Goal: Navigation & Orientation: Find specific page/section

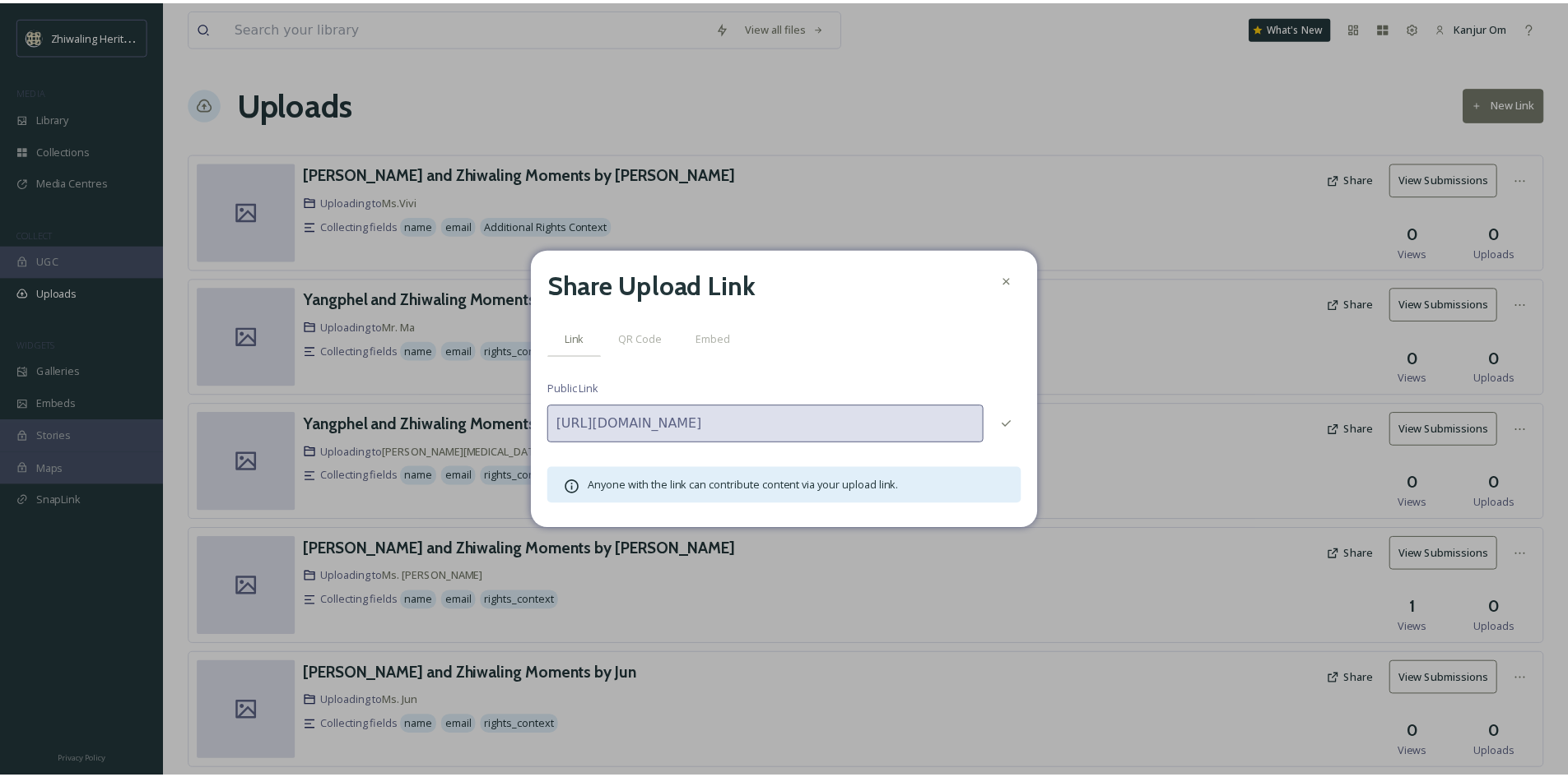
scroll to position [42, 0]
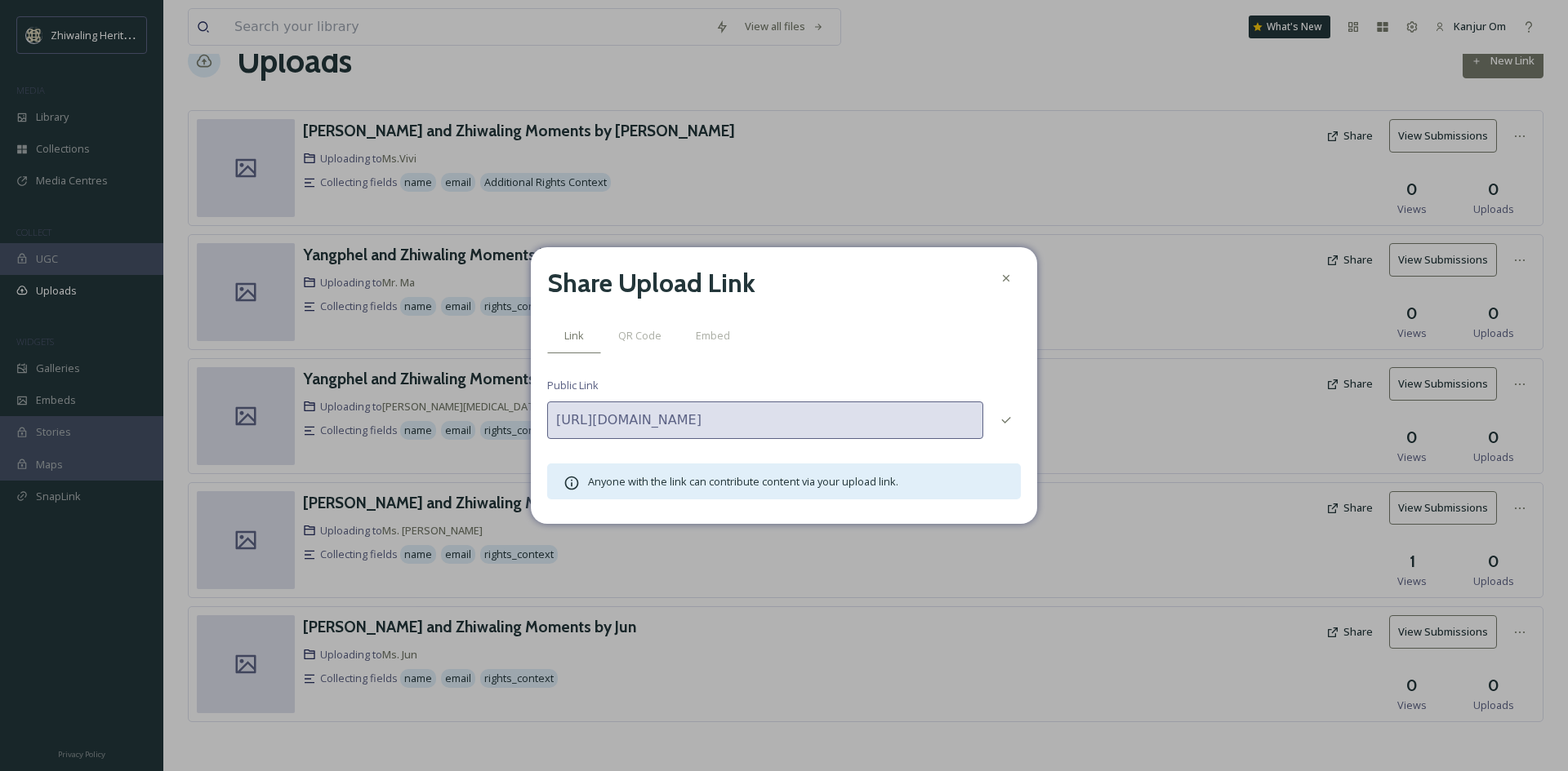
drag, startPoint x: 0, startPoint y: 0, endPoint x: 1010, endPoint y: 254, distance: 1041.4
click at [1010, 275] on icon at bounding box center [1005, 278] width 13 height 13
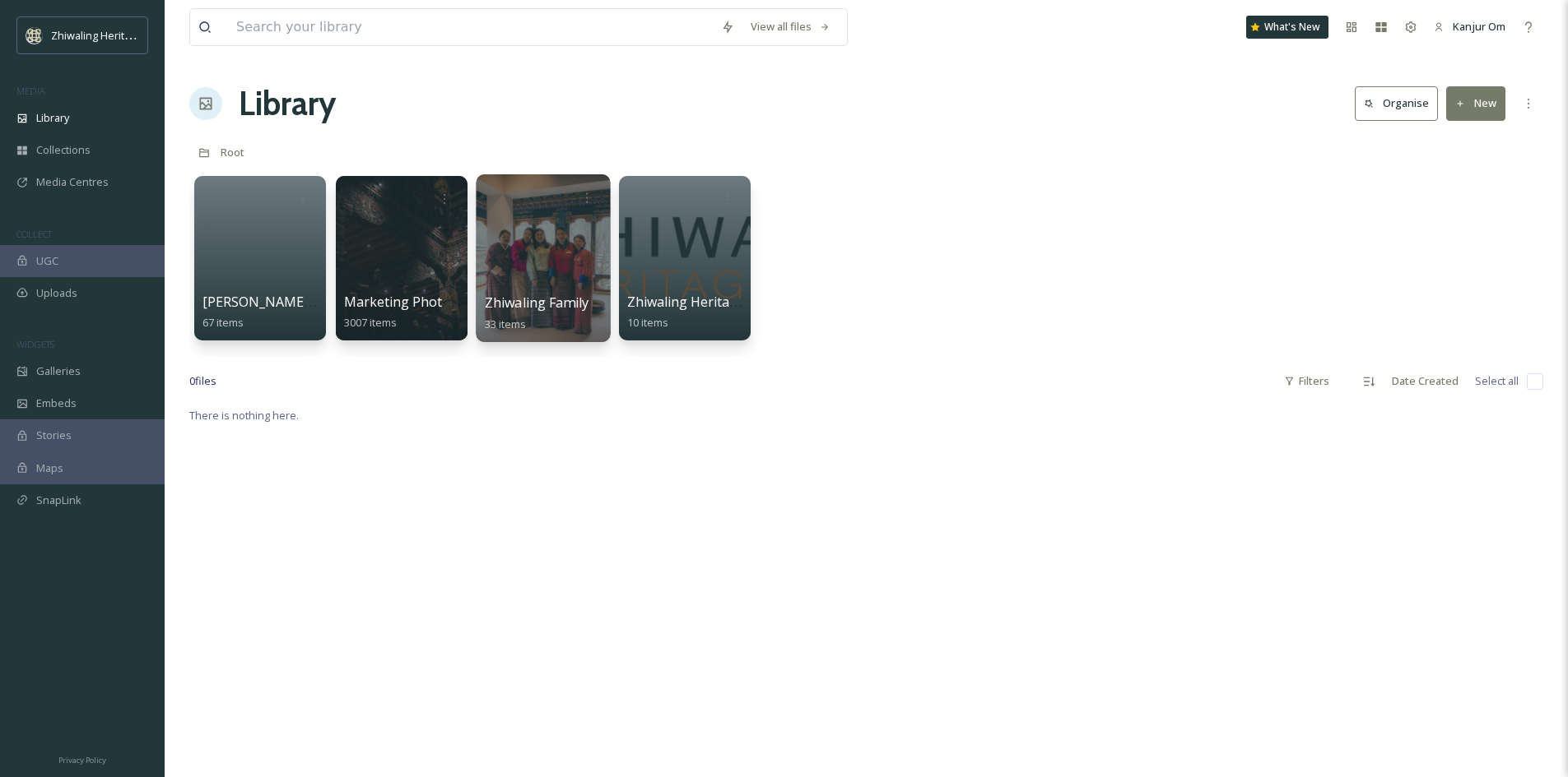
click at [513, 256] on div at bounding box center [543, 258] width 134 height 167
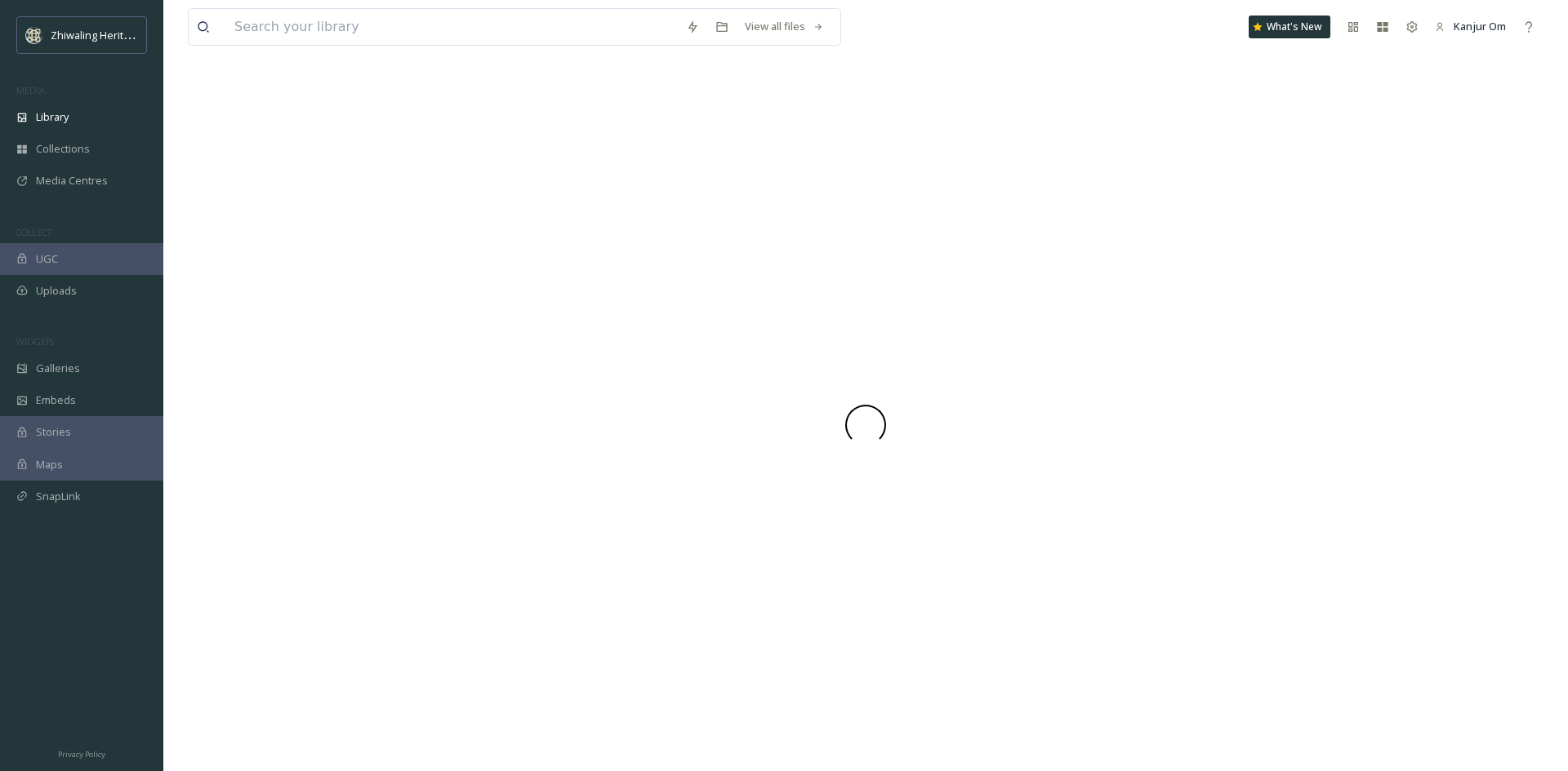
click at [509, 254] on div at bounding box center [865, 425] width 1355 height 693
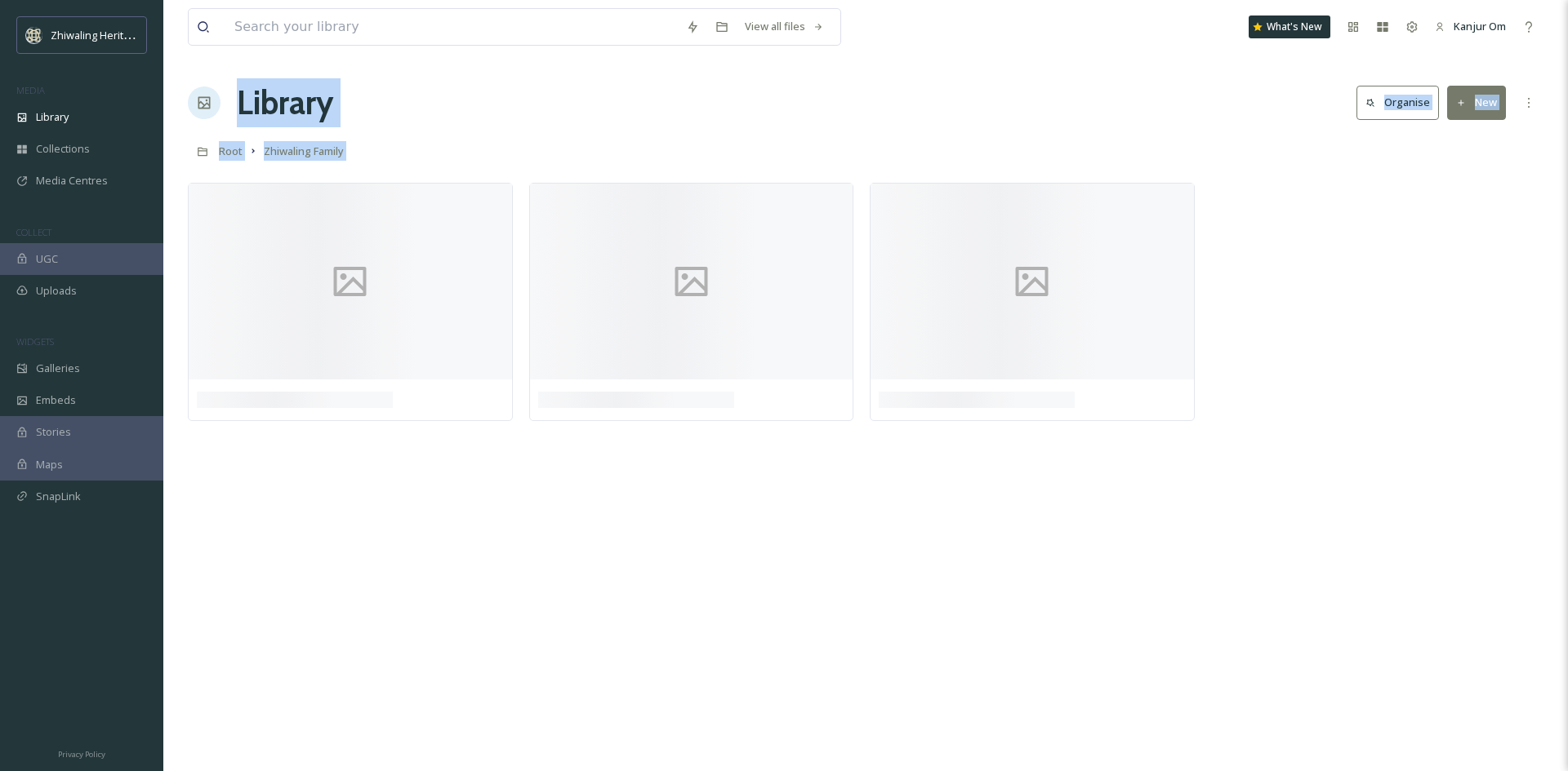
click at [590, 594] on div "View all files What's New Kanjur Om Library Organise New Root Zhiwaling Family …" at bounding box center [866, 385] width 1404 height 771
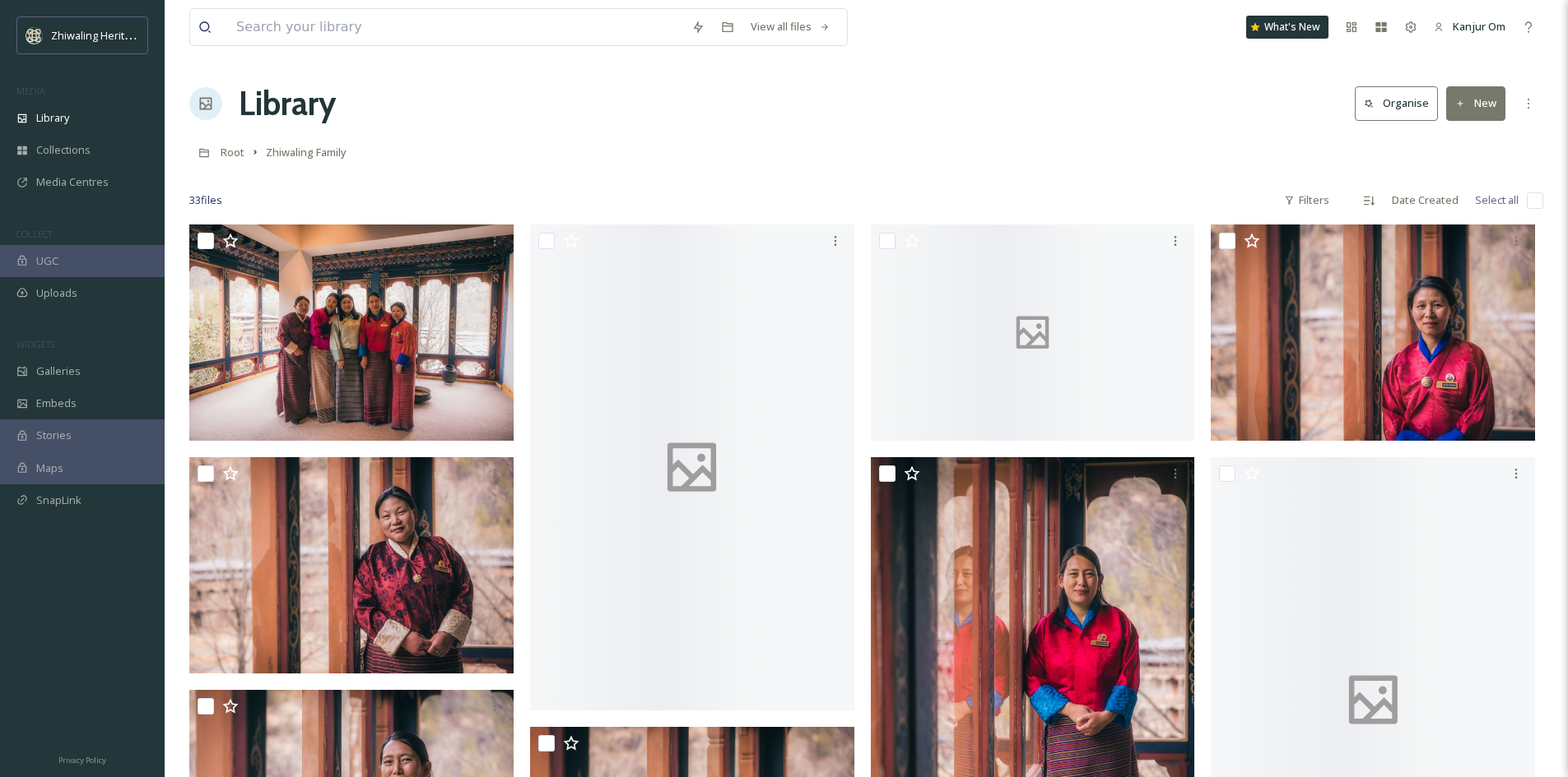
click at [811, 140] on div "Root Zhiwaling Family" at bounding box center [866, 153] width 1353 height 31
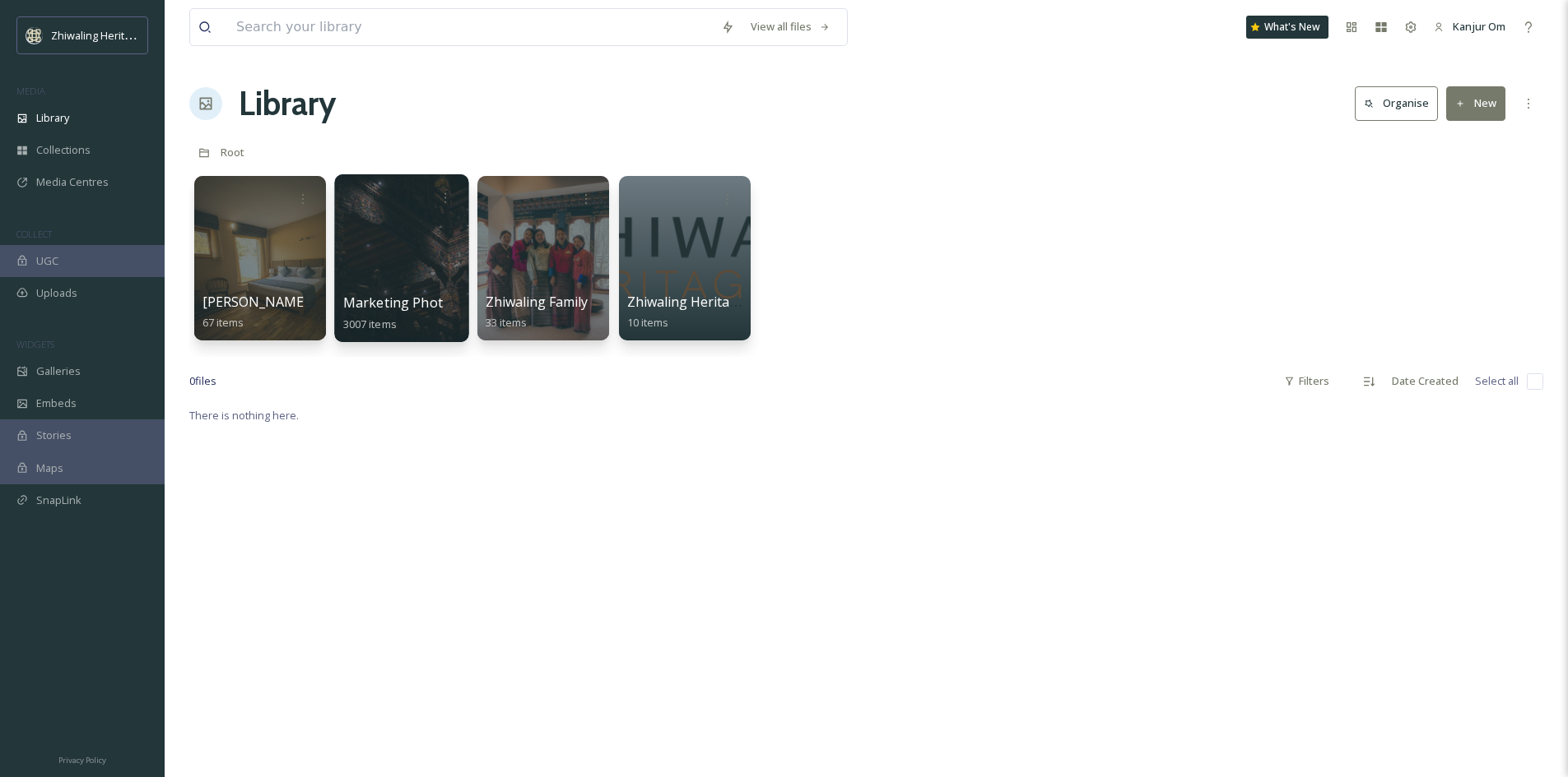
click at [400, 260] on div at bounding box center [401, 258] width 134 height 167
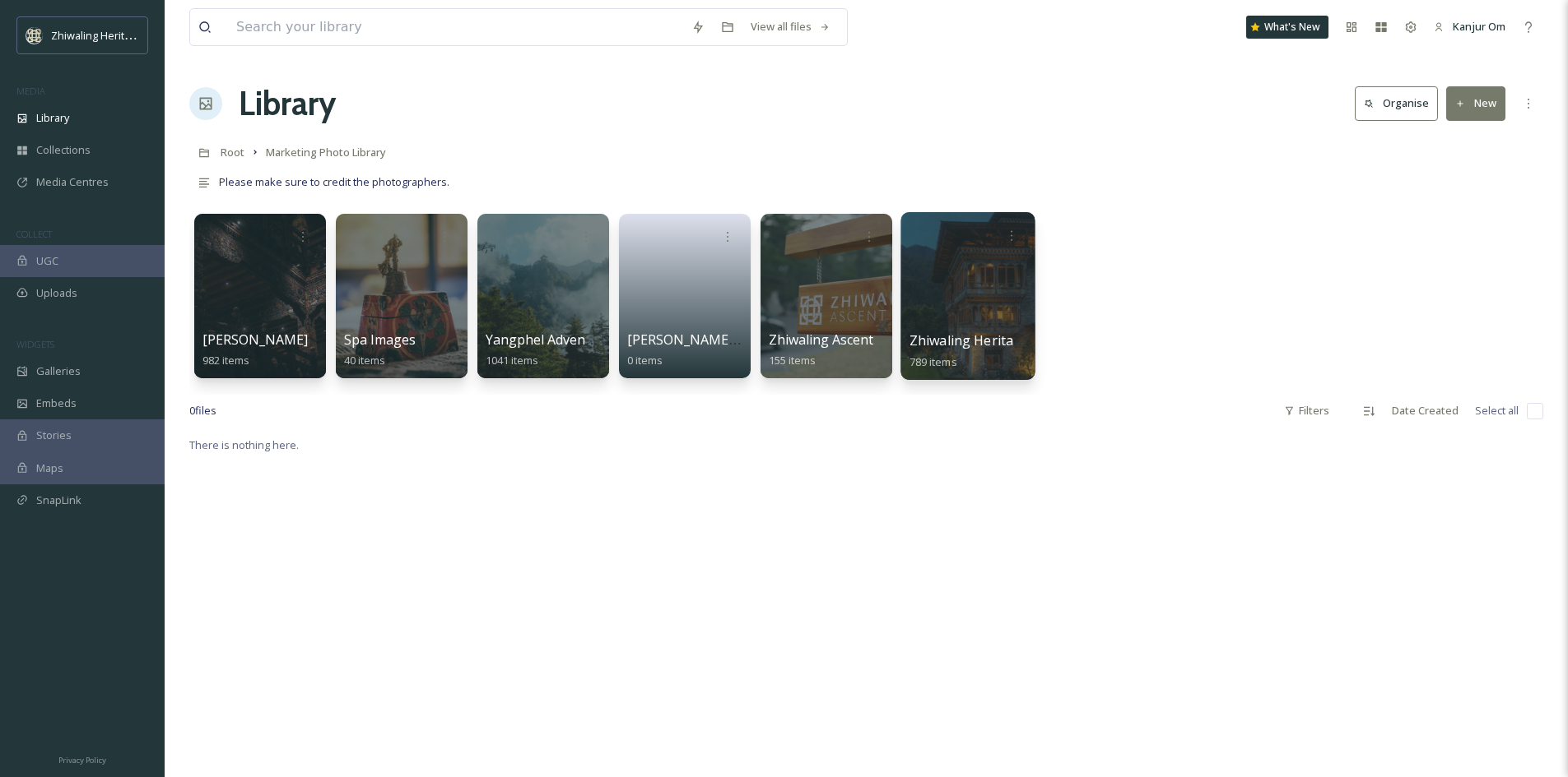
click at [947, 308] on div at bounding box center [968, 296] width 134 height 167
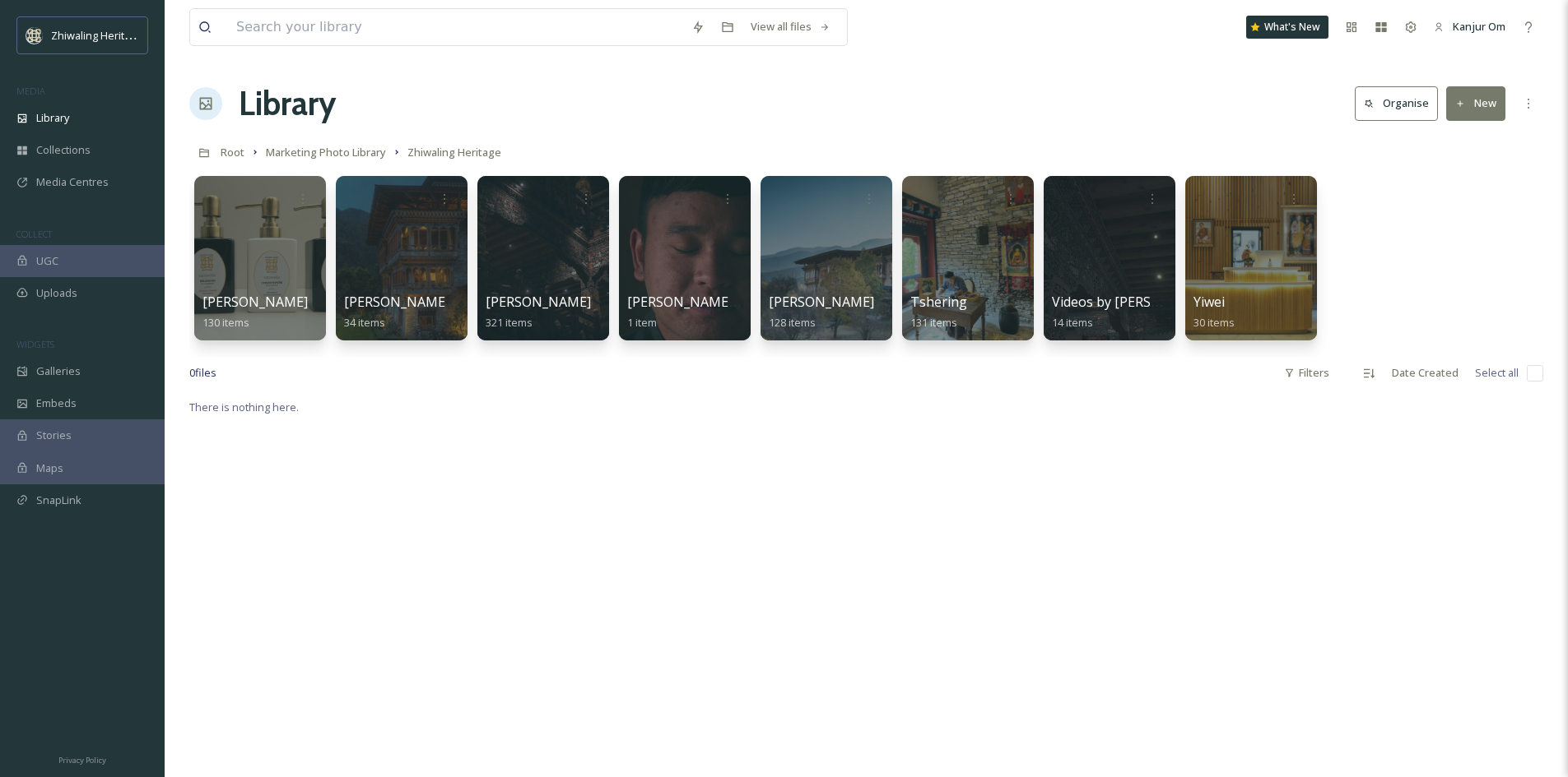
click at [570, 585] on div "There is nothing here." at bounding box center [866, 785] width 1353 height 777
click at [570, 294] on div "[PERSON_NAME] 321 items" at bounding box center [543, 313] width 118 height 41
click at [556, 248] on div at bounding box center [543, 258] width 134 height 167
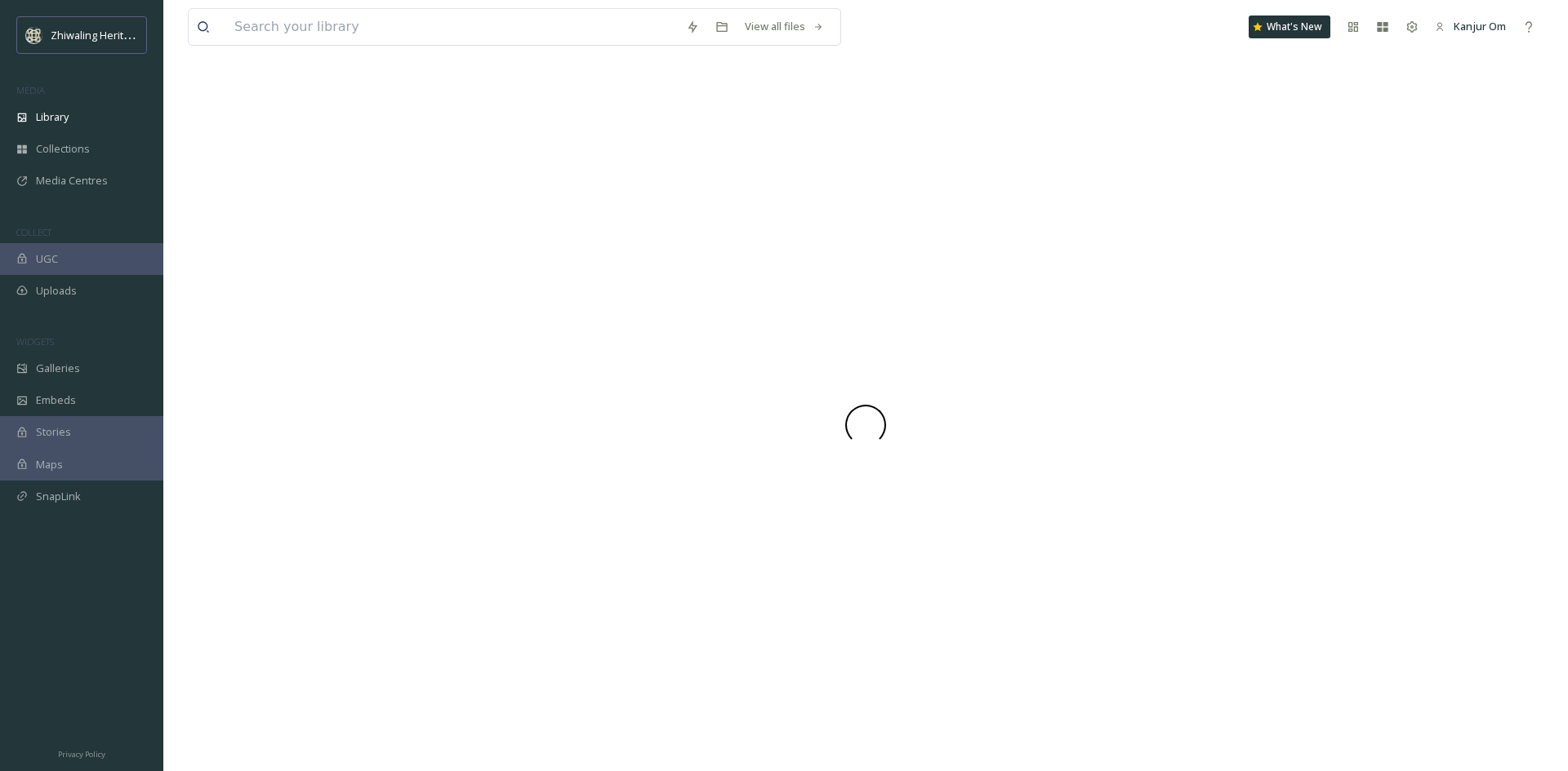
click at [552, 246] on div at bounding box center [865, 425] width 1355 height 693
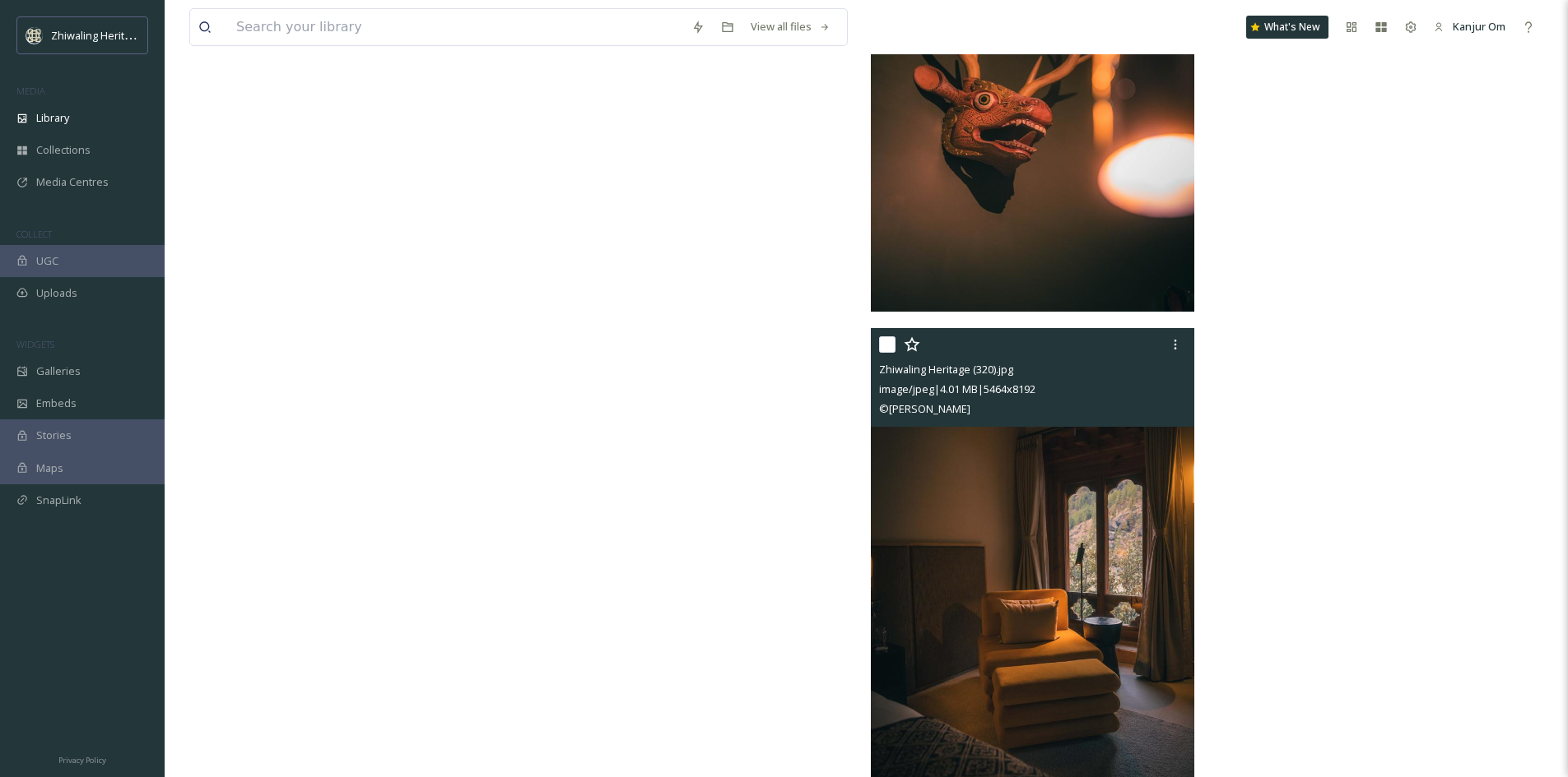
scroll to position [33364, 0]
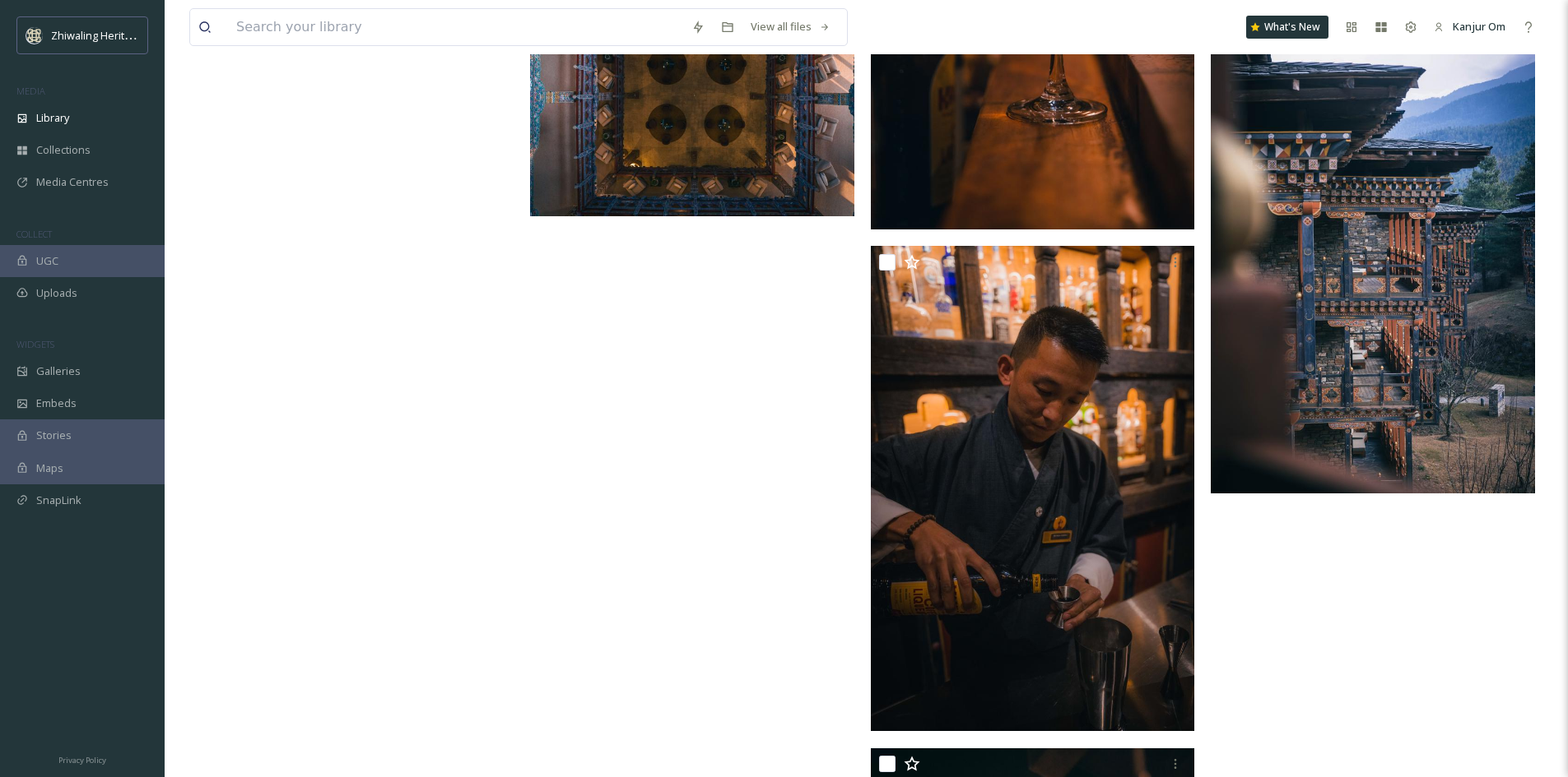
scroll to position [32048, 0]
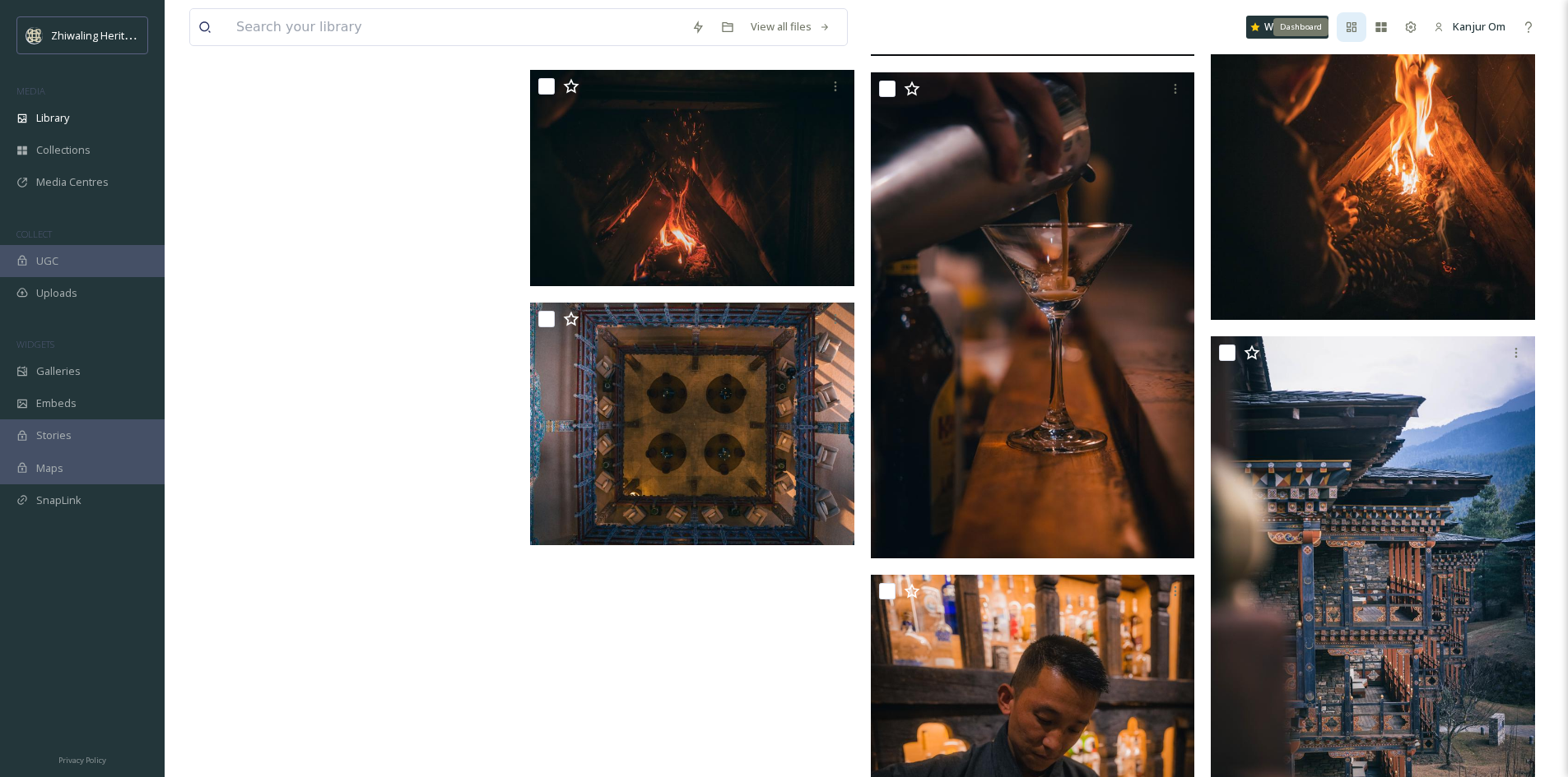
click at [1345, 35] on div "Dashboard" at bounding box center [1352, 27] width 30 height 30
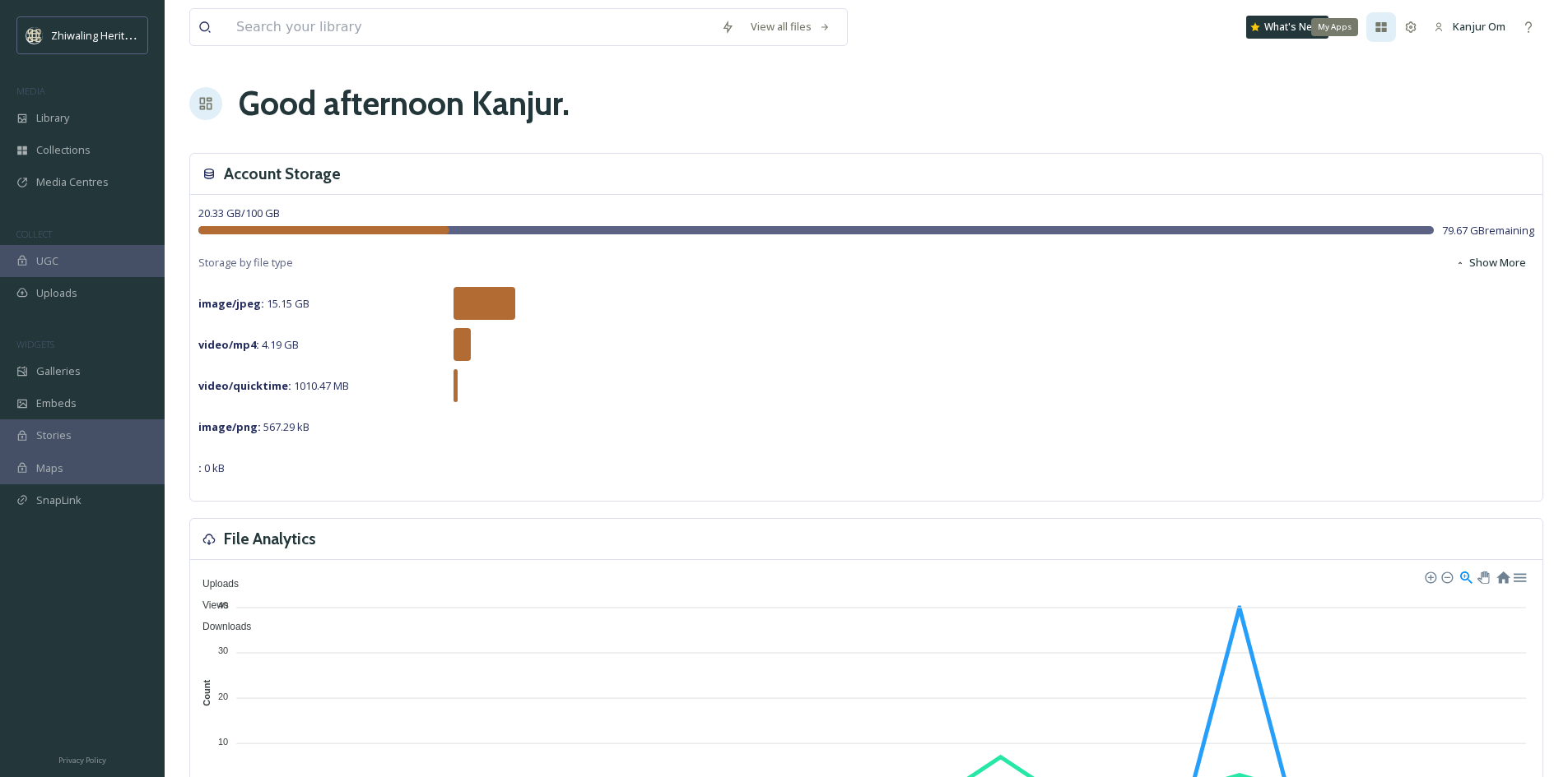
click at [1373, 35] on div "My Apps" at bounding box center [1380, 27] width 30 height 30
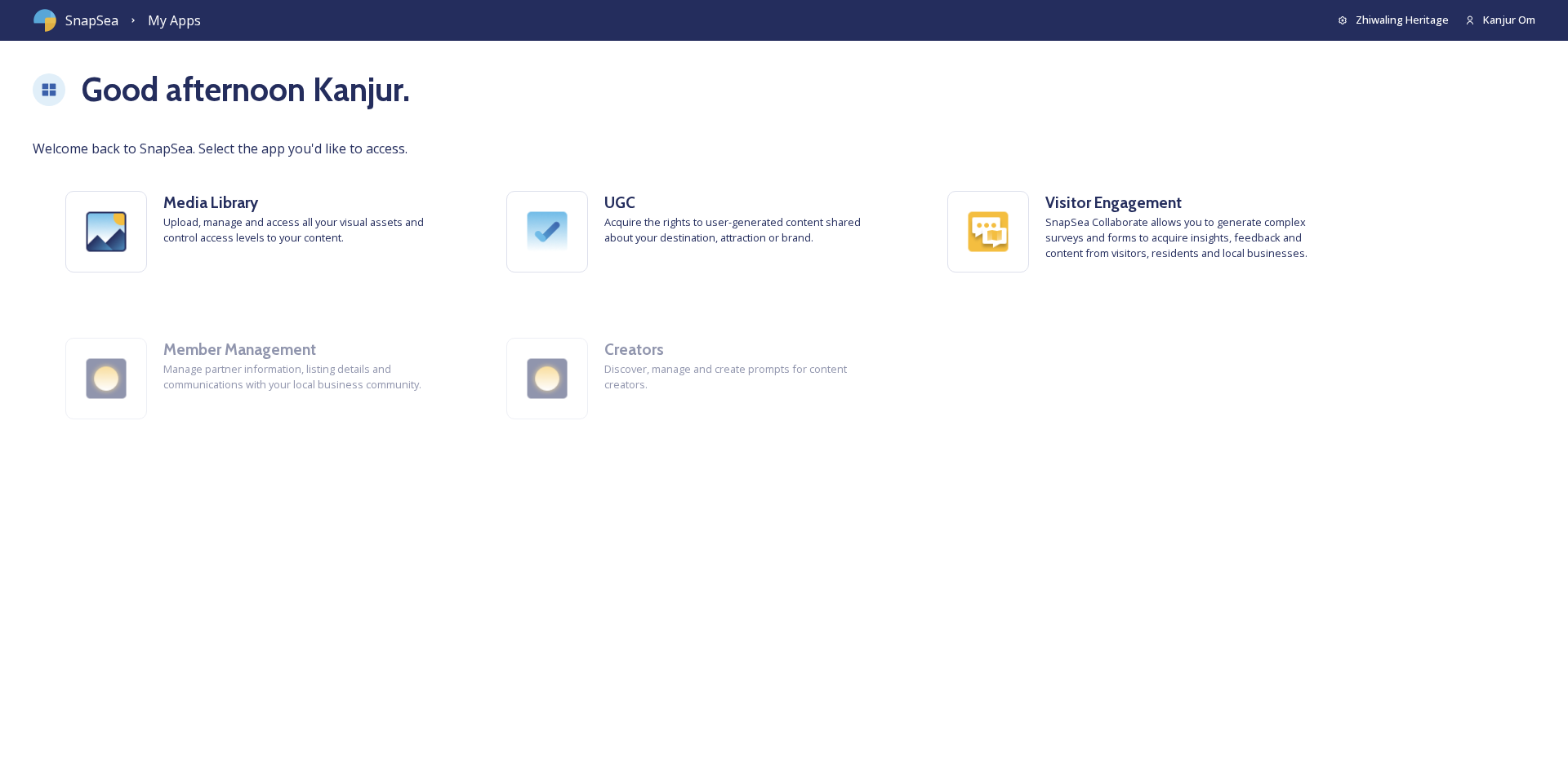
drag, startPoint x: 584, startPoint y: 581, endPoint x: 620, endPoint y: 450, distance: 135.9
click at [584, 581] on div "Good afternoon Kanjur . Welcome back to [GEOGRAPHIC_DATA]. Select the app you'd…" at bounding box center [784, 418] width 1568 height 706
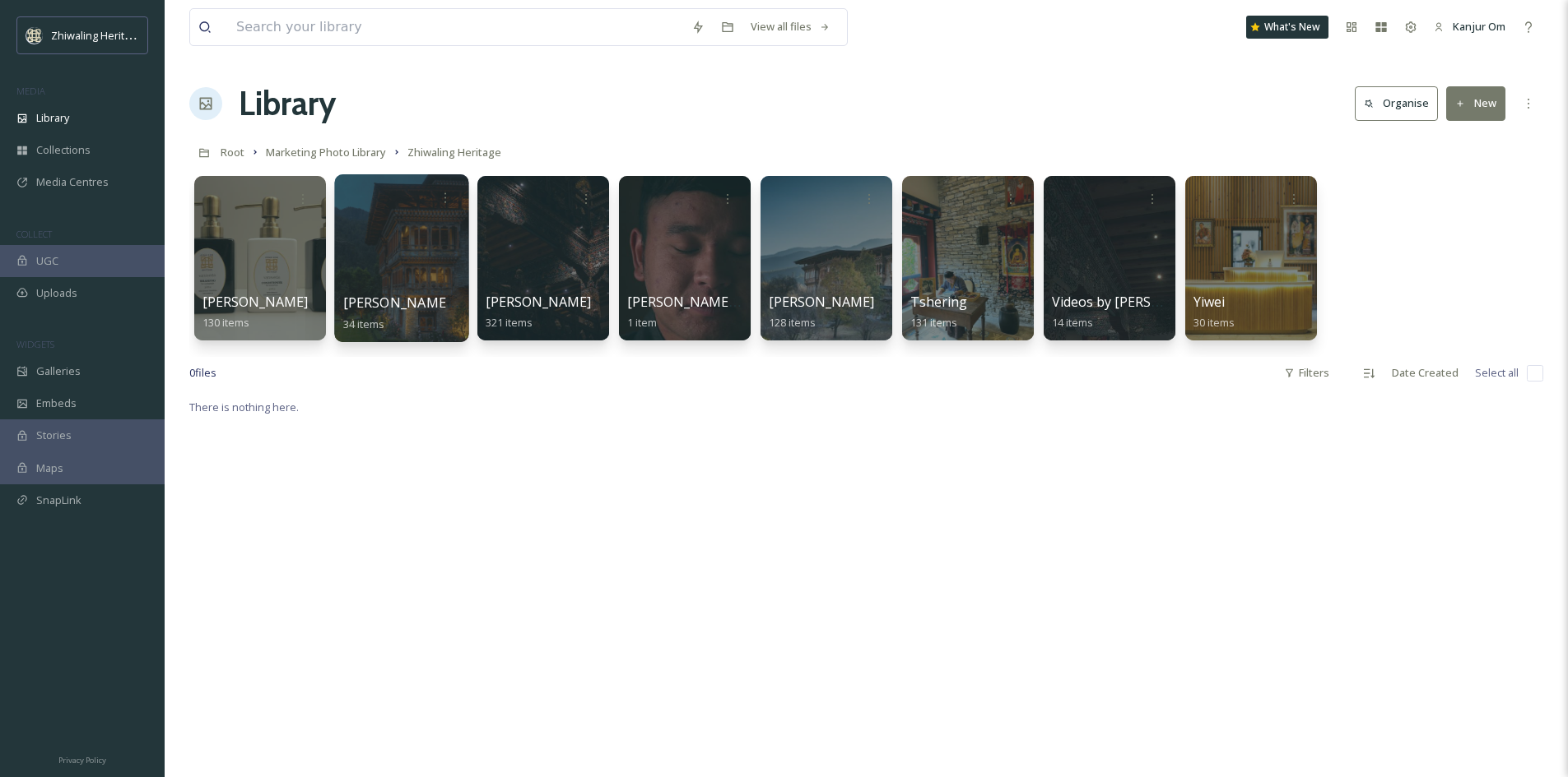
click at [362, 285] on div at bounding box center [401, 258] width 134 height 167
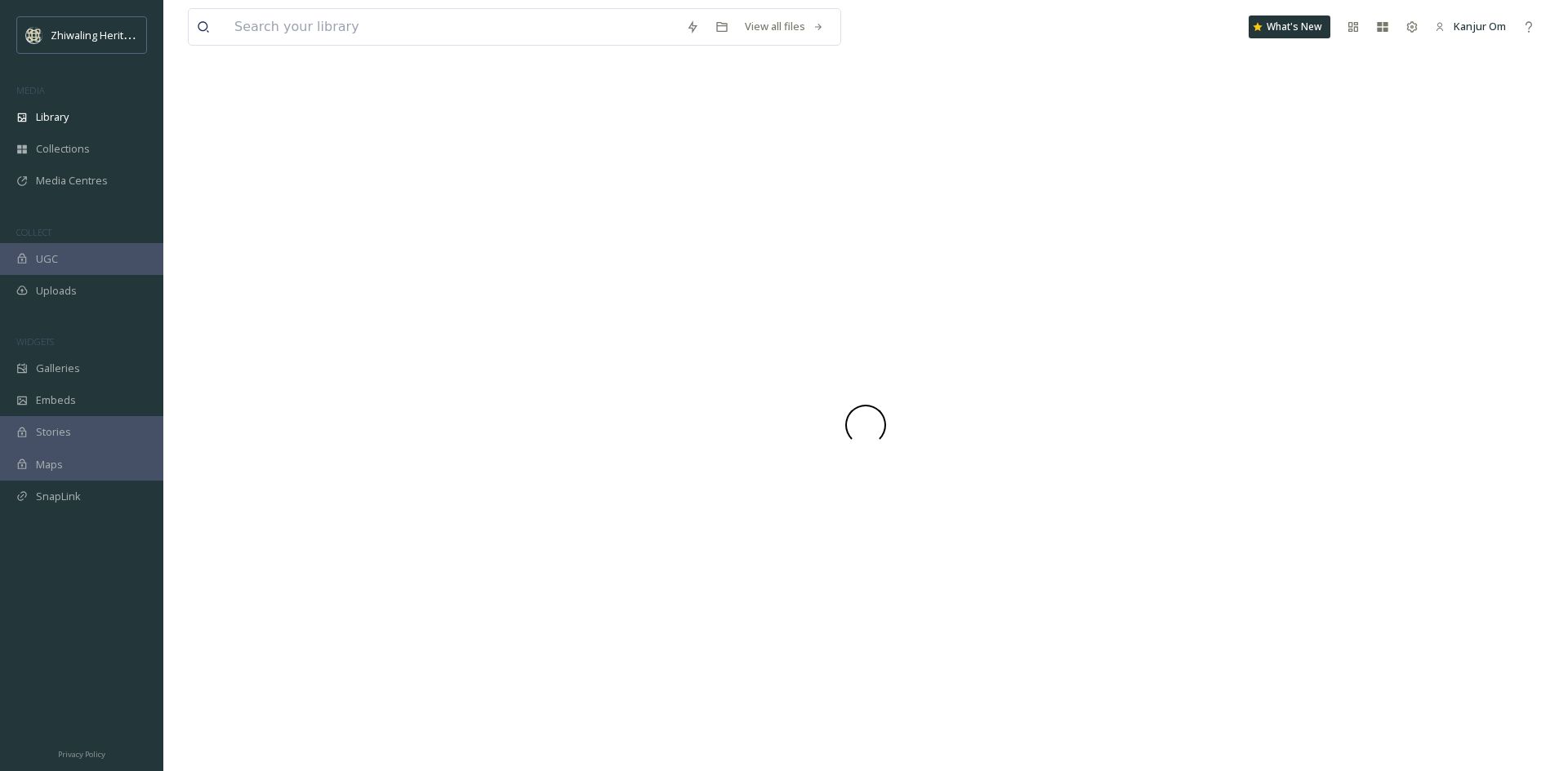
click at [359, 283] on div at bounding box center [865, 425] width 1355 height 693
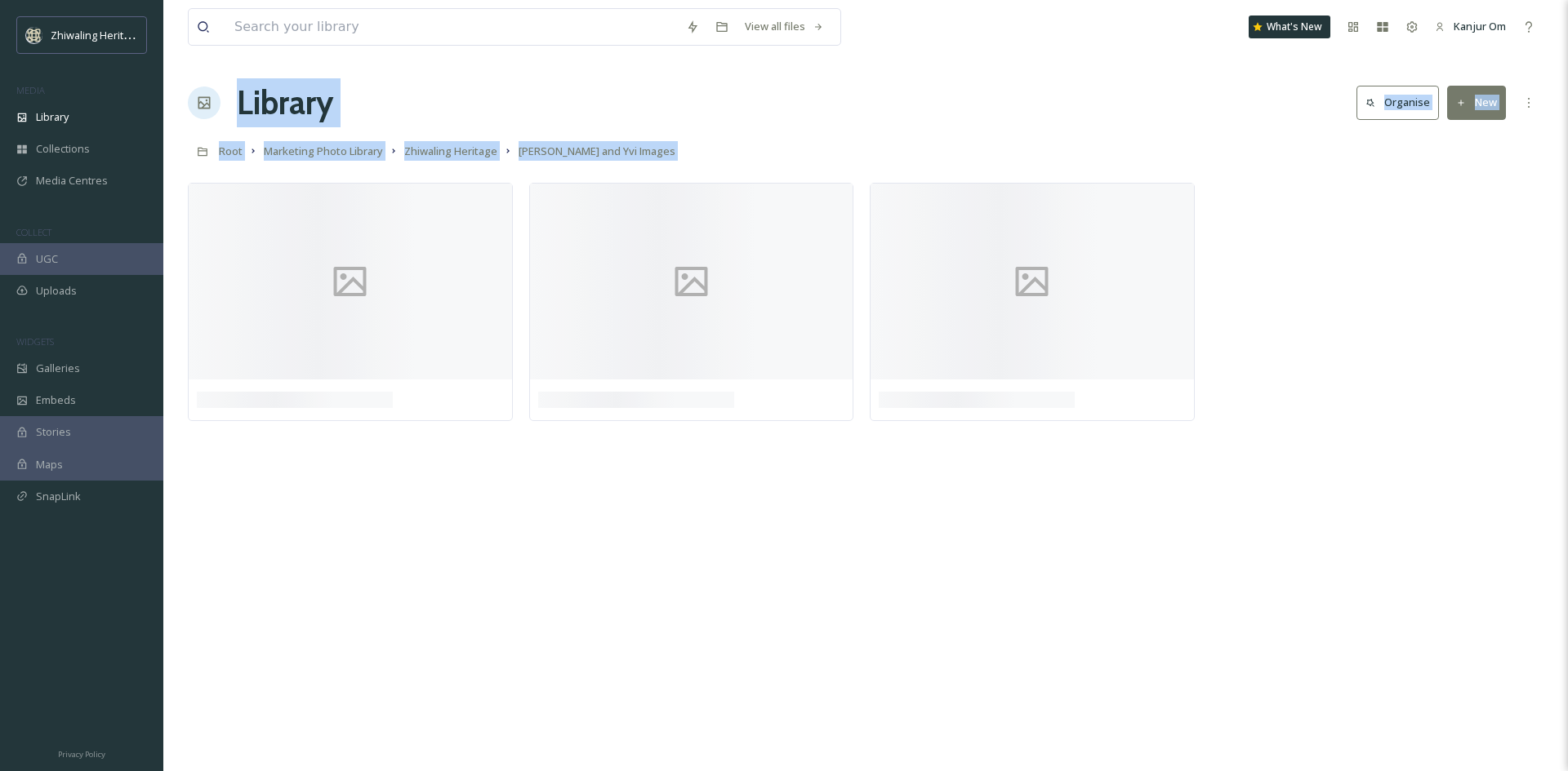
click at [555, 521] on div "View all files What's New Kanjur Om Library Organise New Root Marketing Photo L…" at bounding box center [866, 385] width 1404 height 771
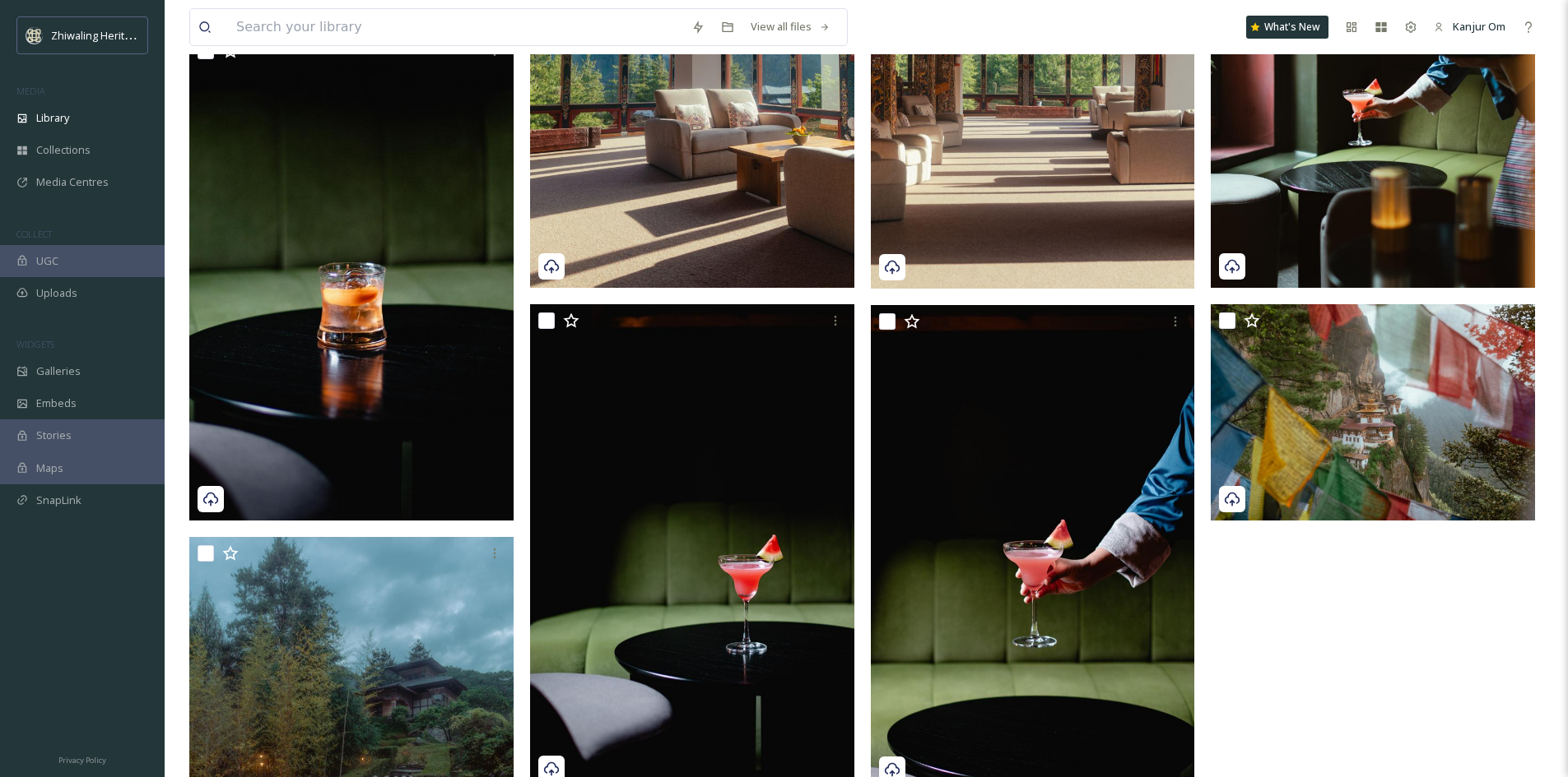
scroll to position [2454, 0]
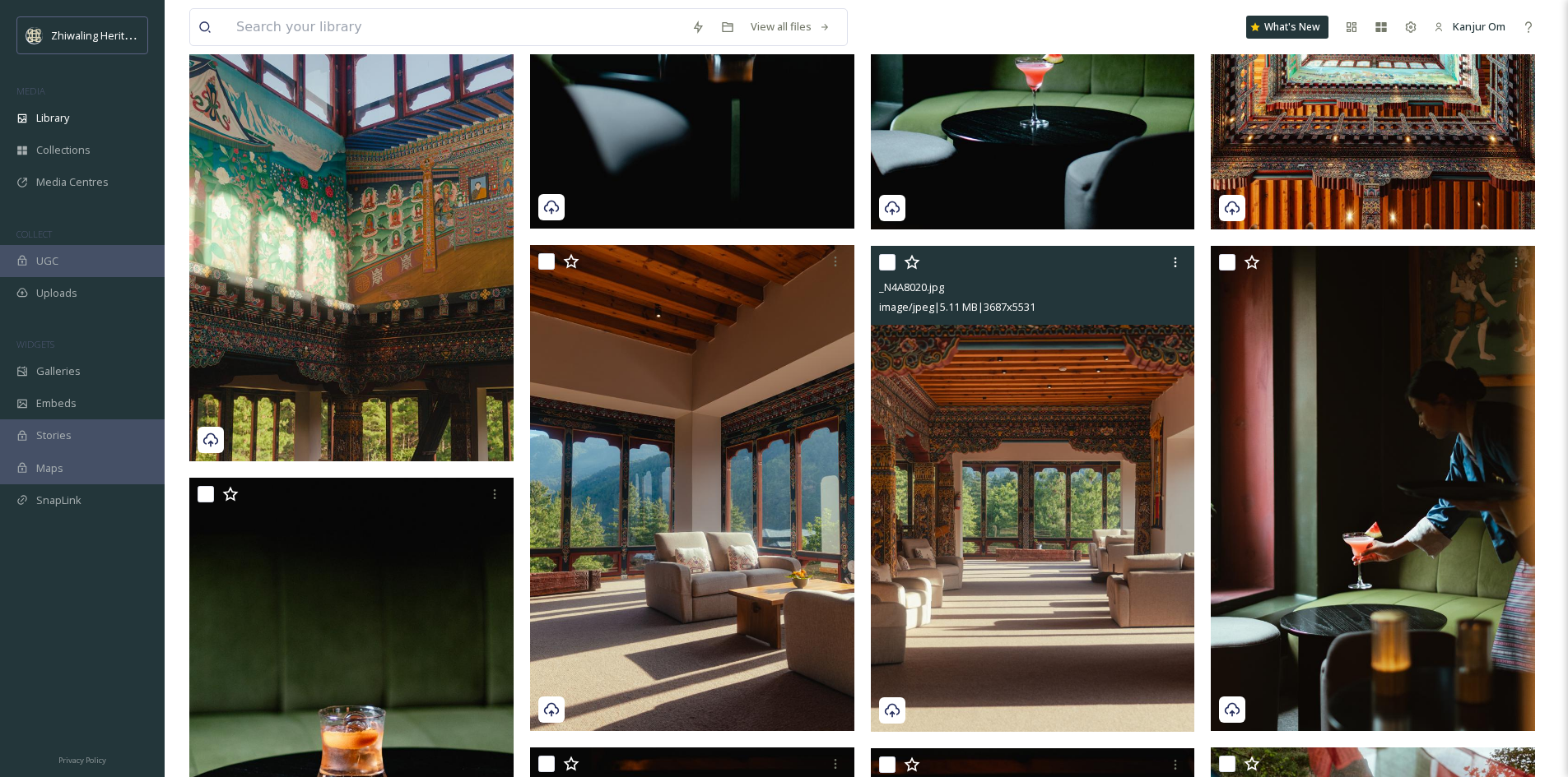
click at [1061, 543] on img at bounding box center [1033, 488] width 325 height 486
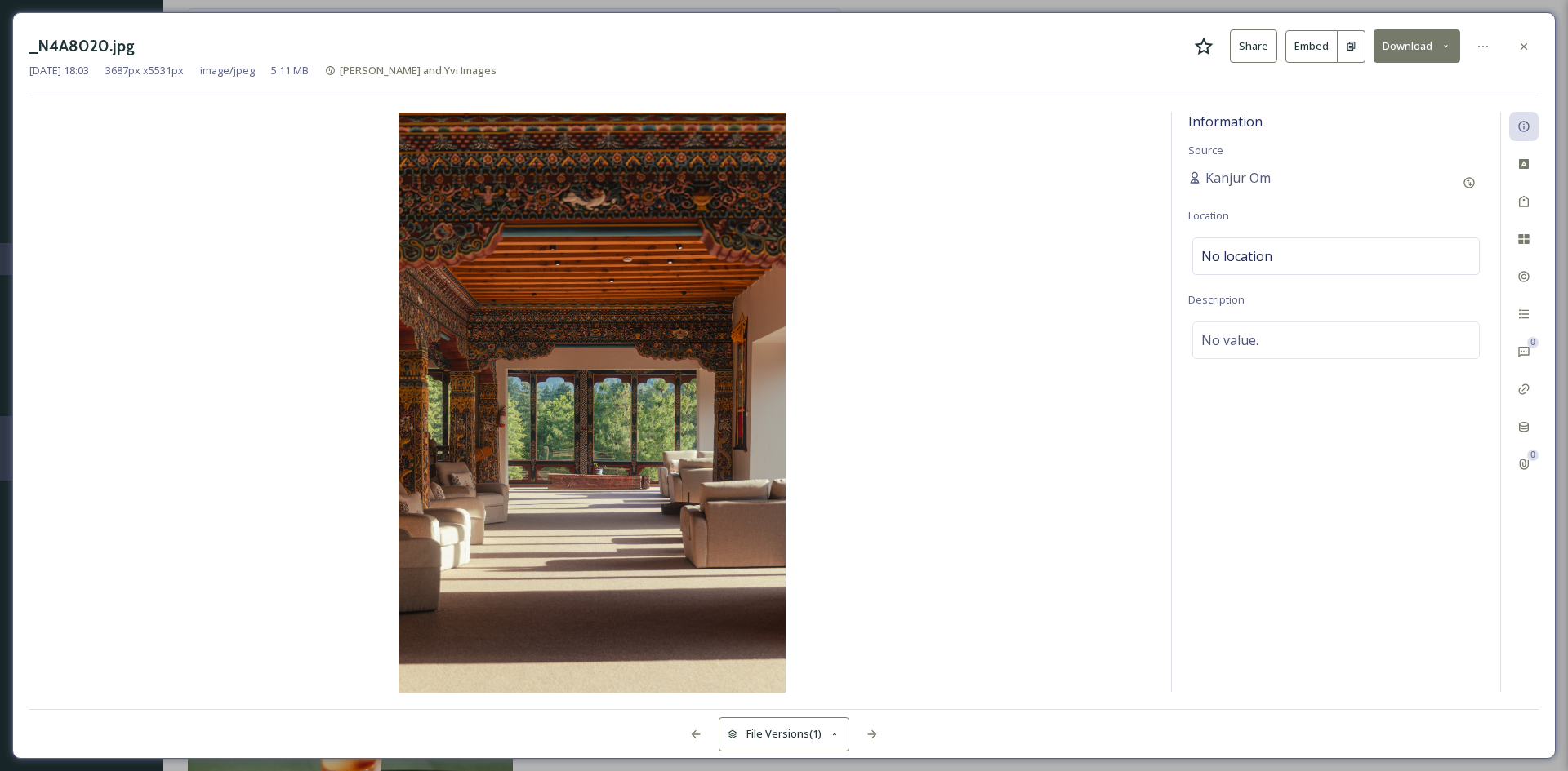
click at [937, 511] on img at bounding box center [592, 402] width 1126 height 581
click at [1527, 41] on icon at bounding box center [1523, 46] width 13 height 13
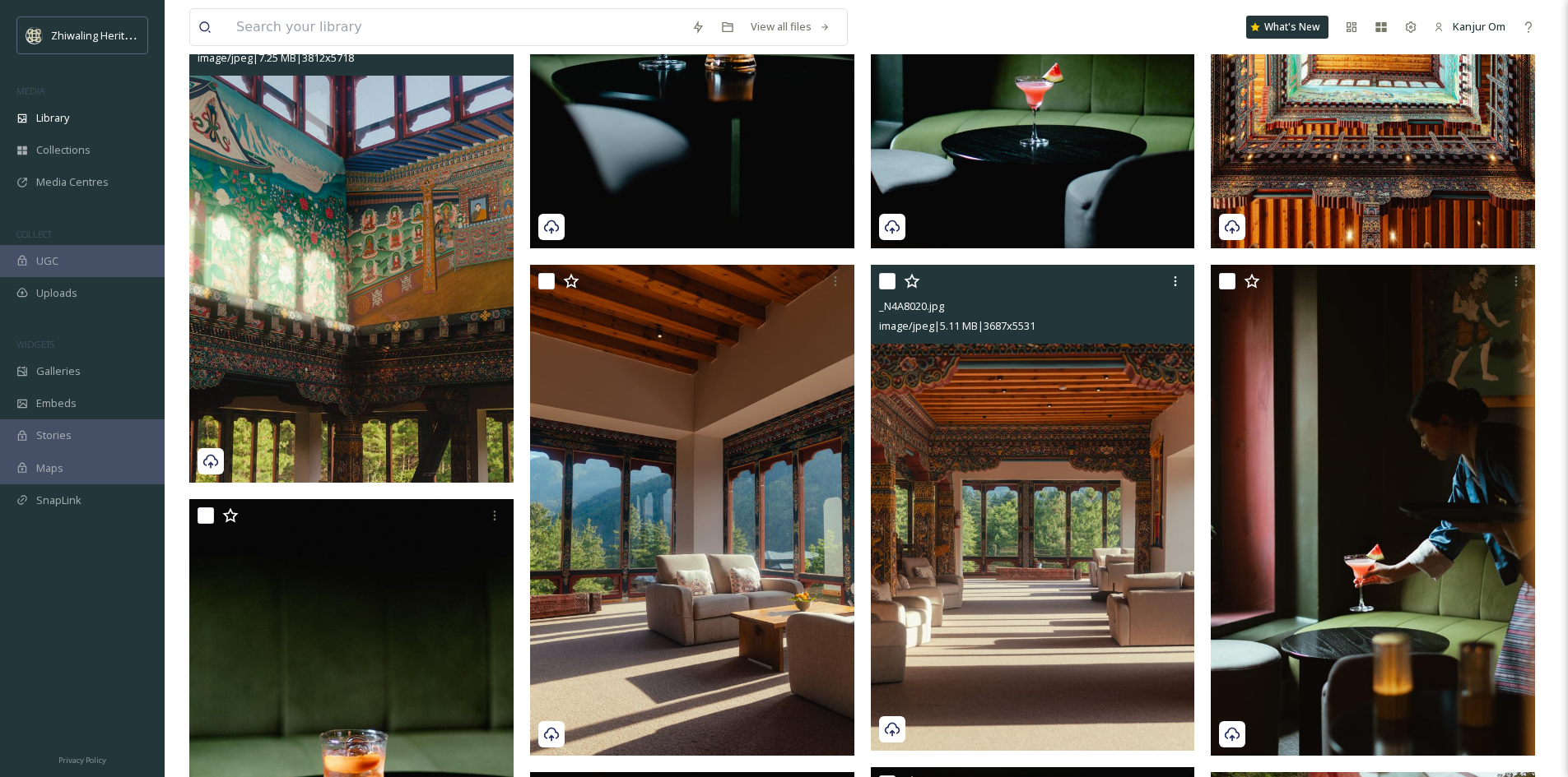
click at [399, 434] on img at bounding box center [352, 239] width 325 height 486
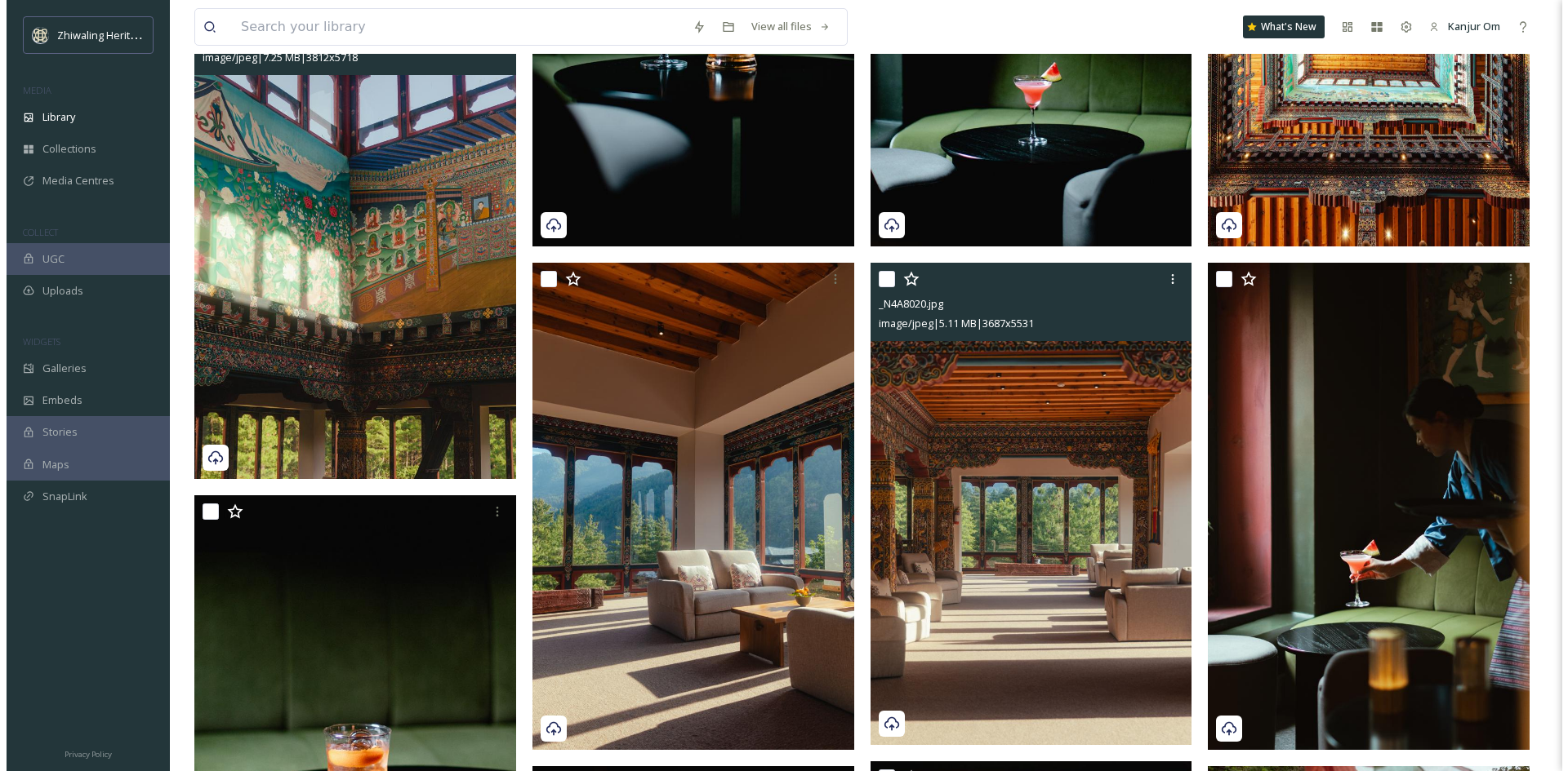
scroll to position [1937, 0]
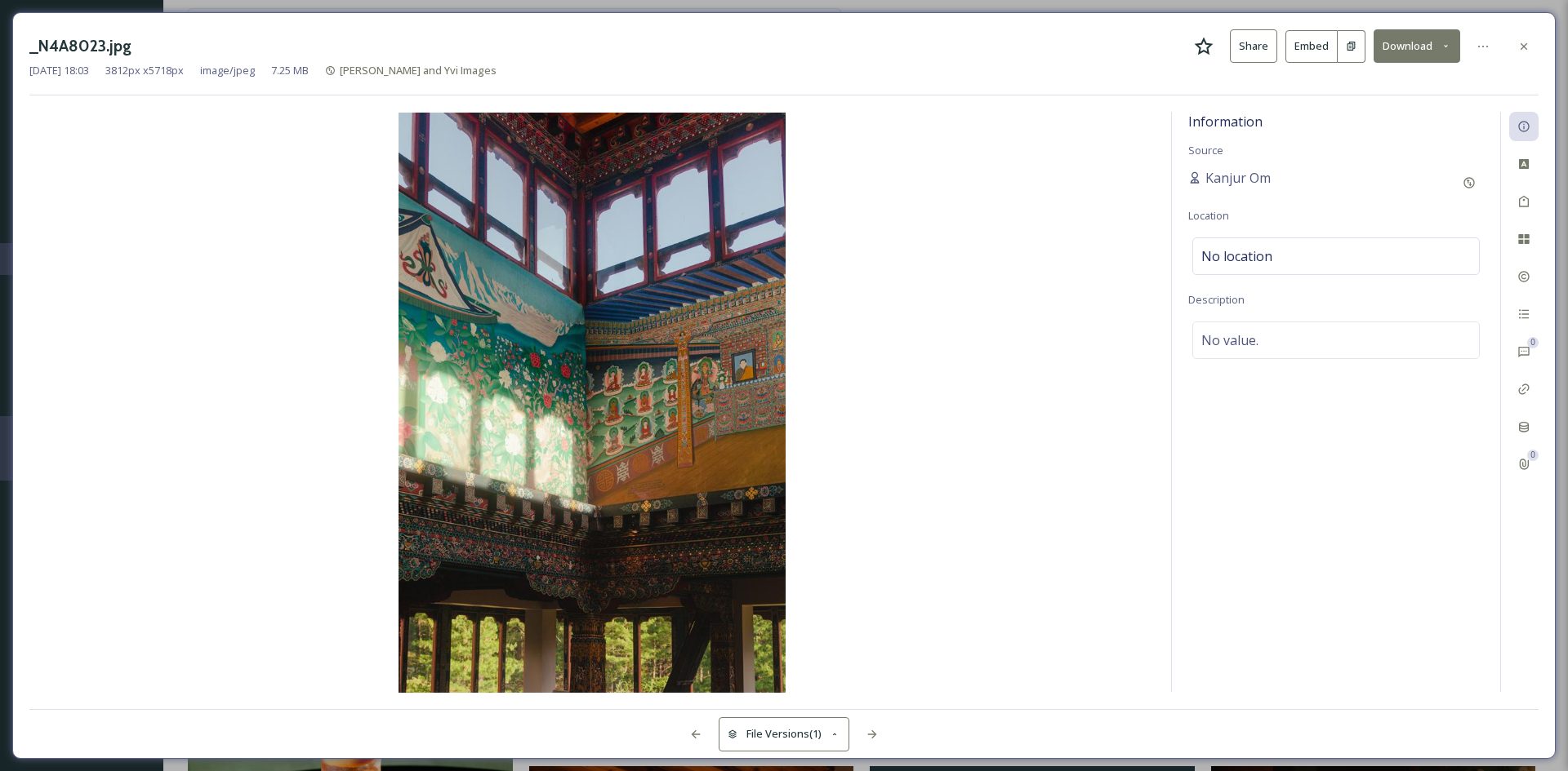
click at [975, 414] on img at bounding box center [592, 402] width 1126 height 581
click at [1521, 40] on icon at bounding box center [1523, 46] width 13 height 13
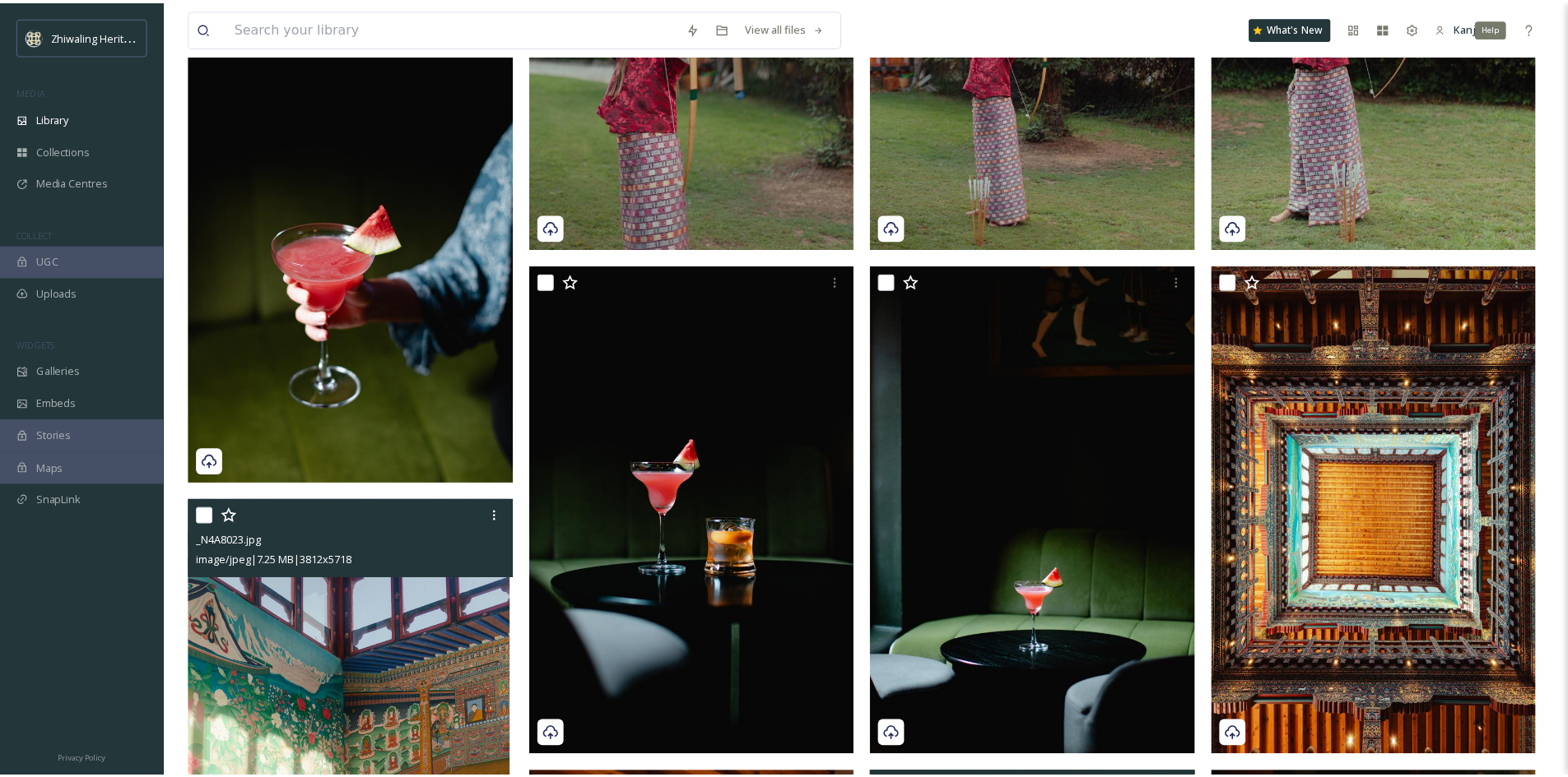
scroll to position [2454, 0]
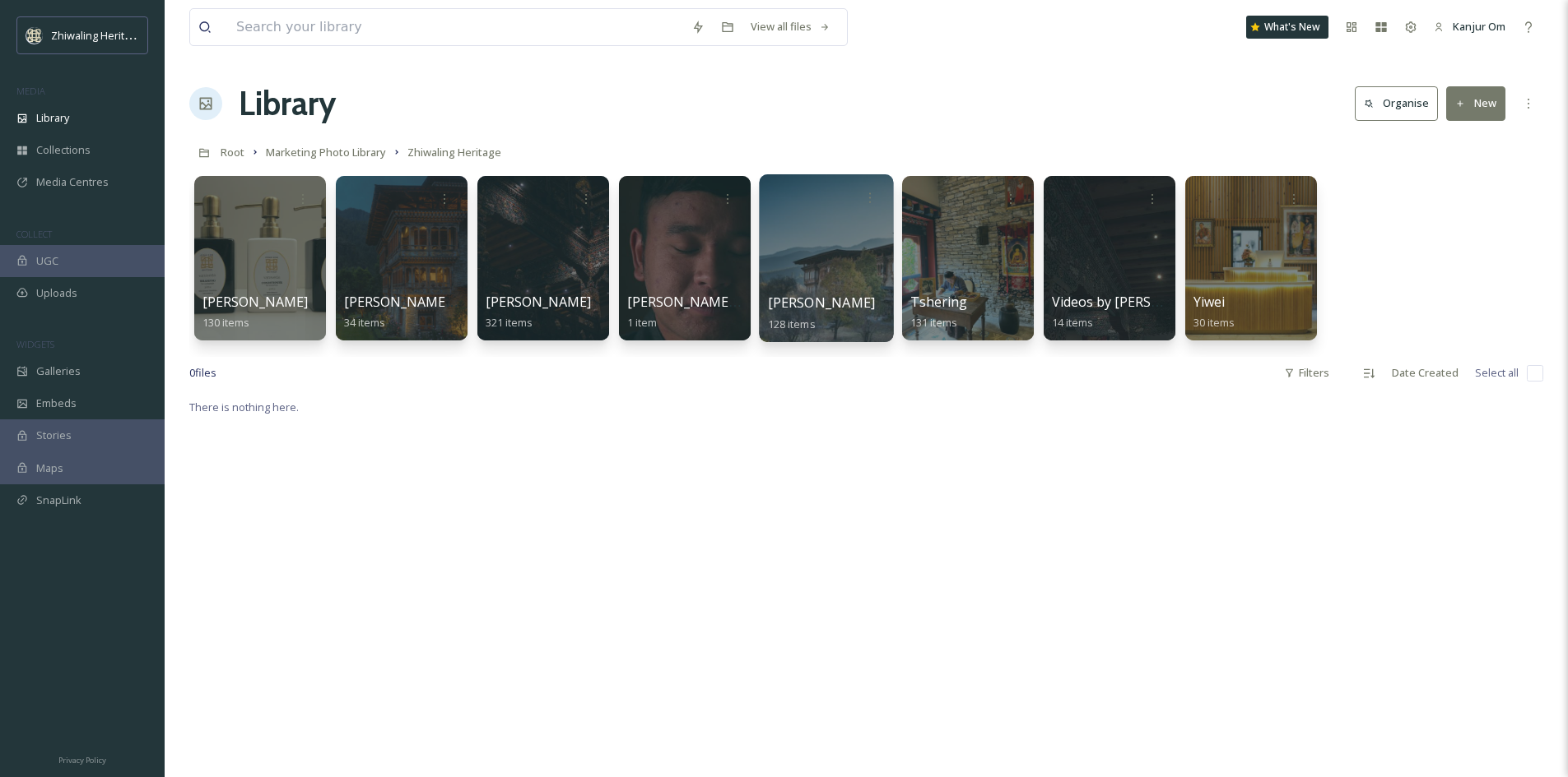
click at [822, 261] on div at bounding box center [825, 258] width 134 height 167
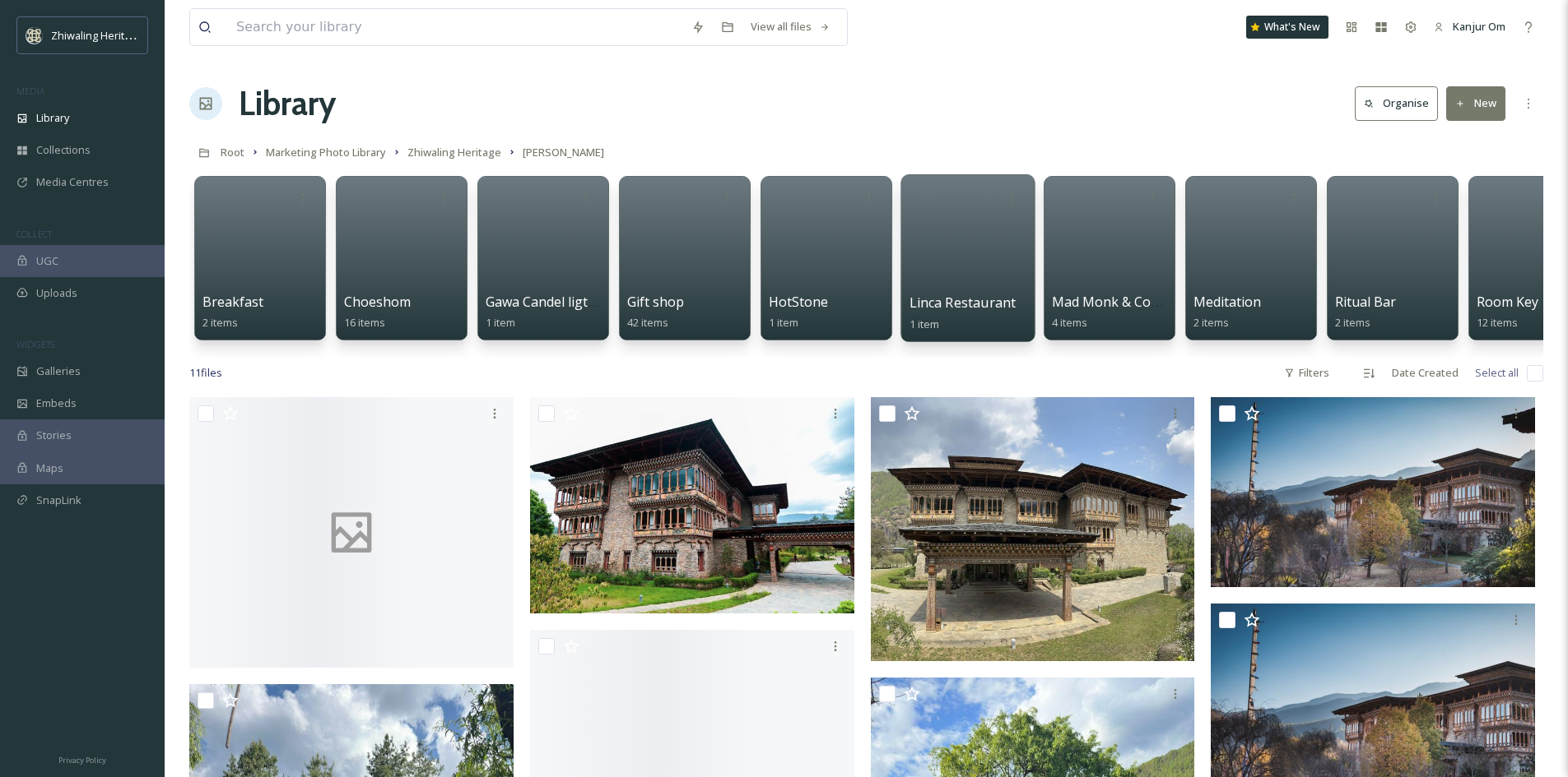
click at [975, 298] on span "Linca Restaurant" at bounding box center [962, 303] width 107 height 18
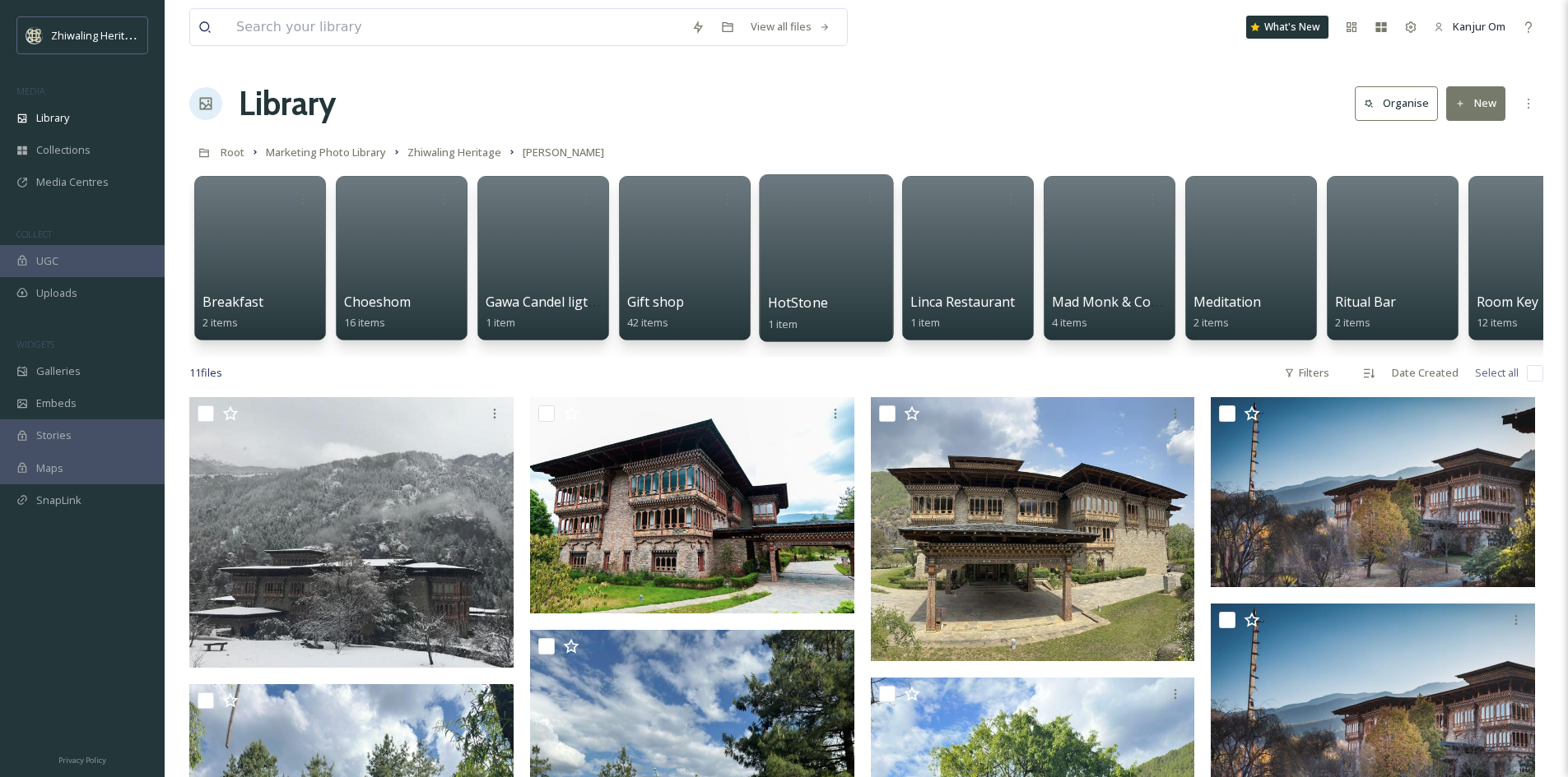
click at [791, 263] on div at bounding box center [825, 258] width 134 height 167
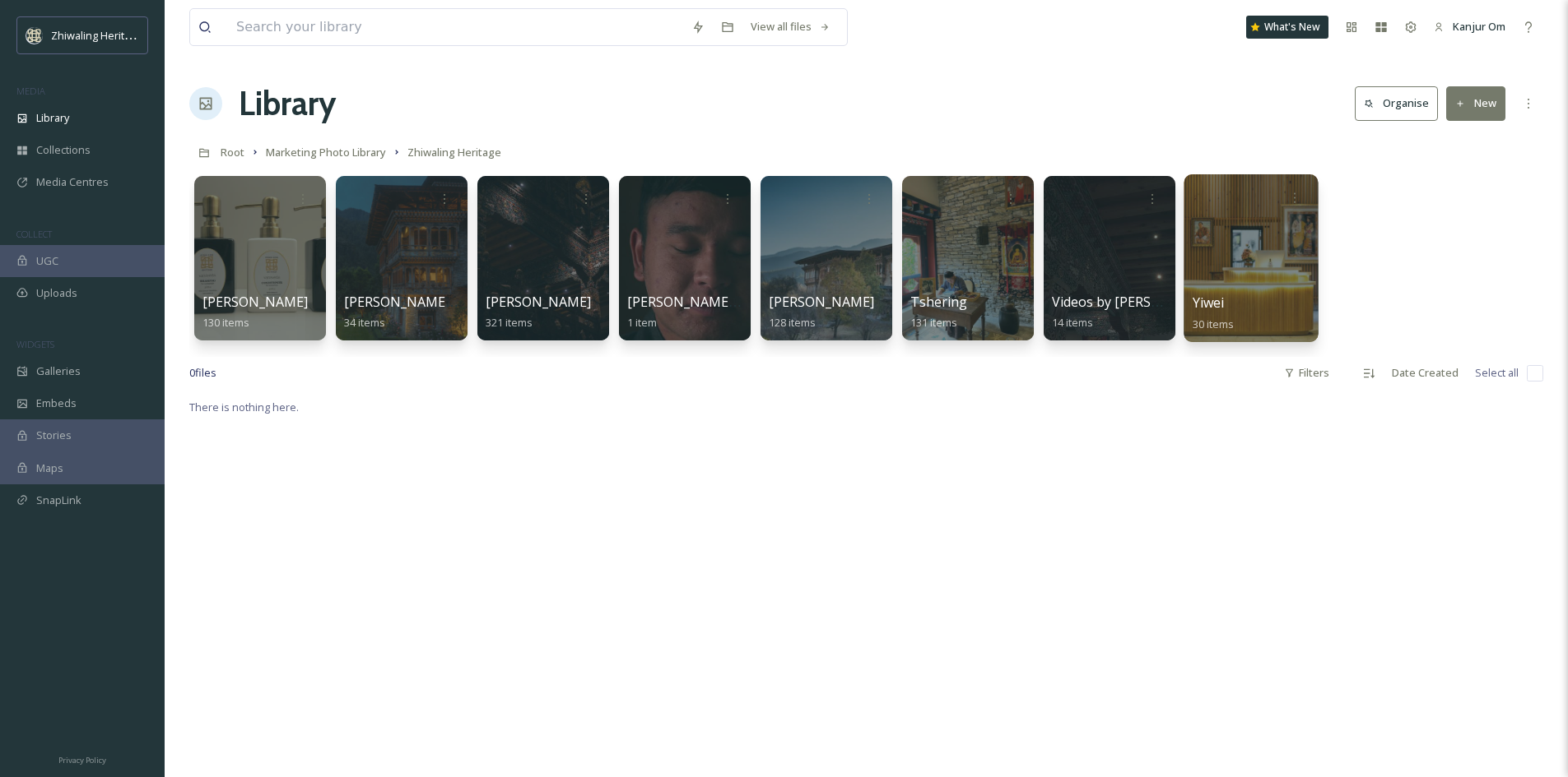
click at [1250, 297] on div "Yiwei 30 items" at bounding box center [1250, 313] width 118 height 41
click at [1252, 284] on div at bounding box center [1250, 258] width 134 height 167
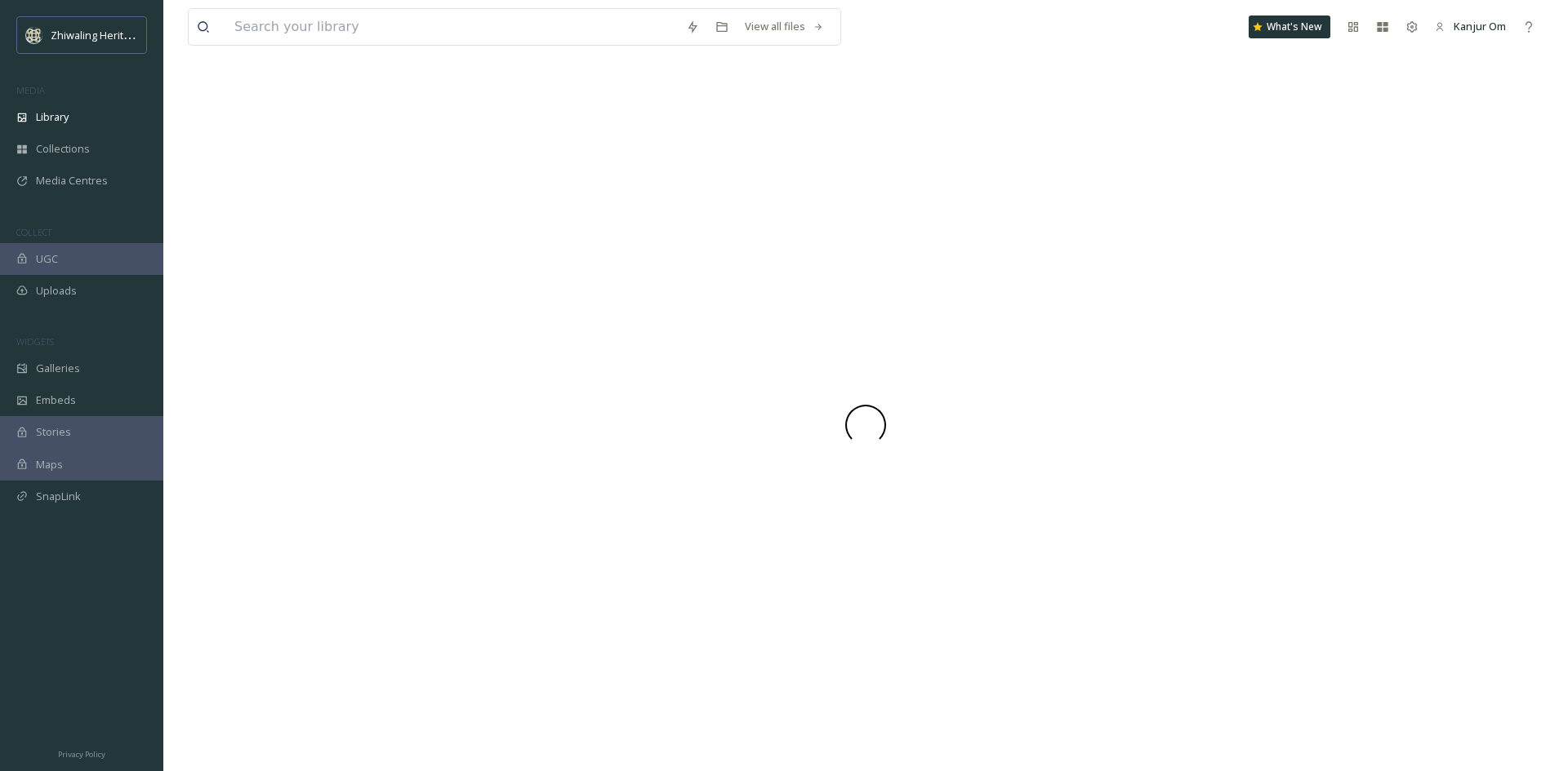
click at [1242, 282] on div at bounding box center [865, 425] width 1355 height 693
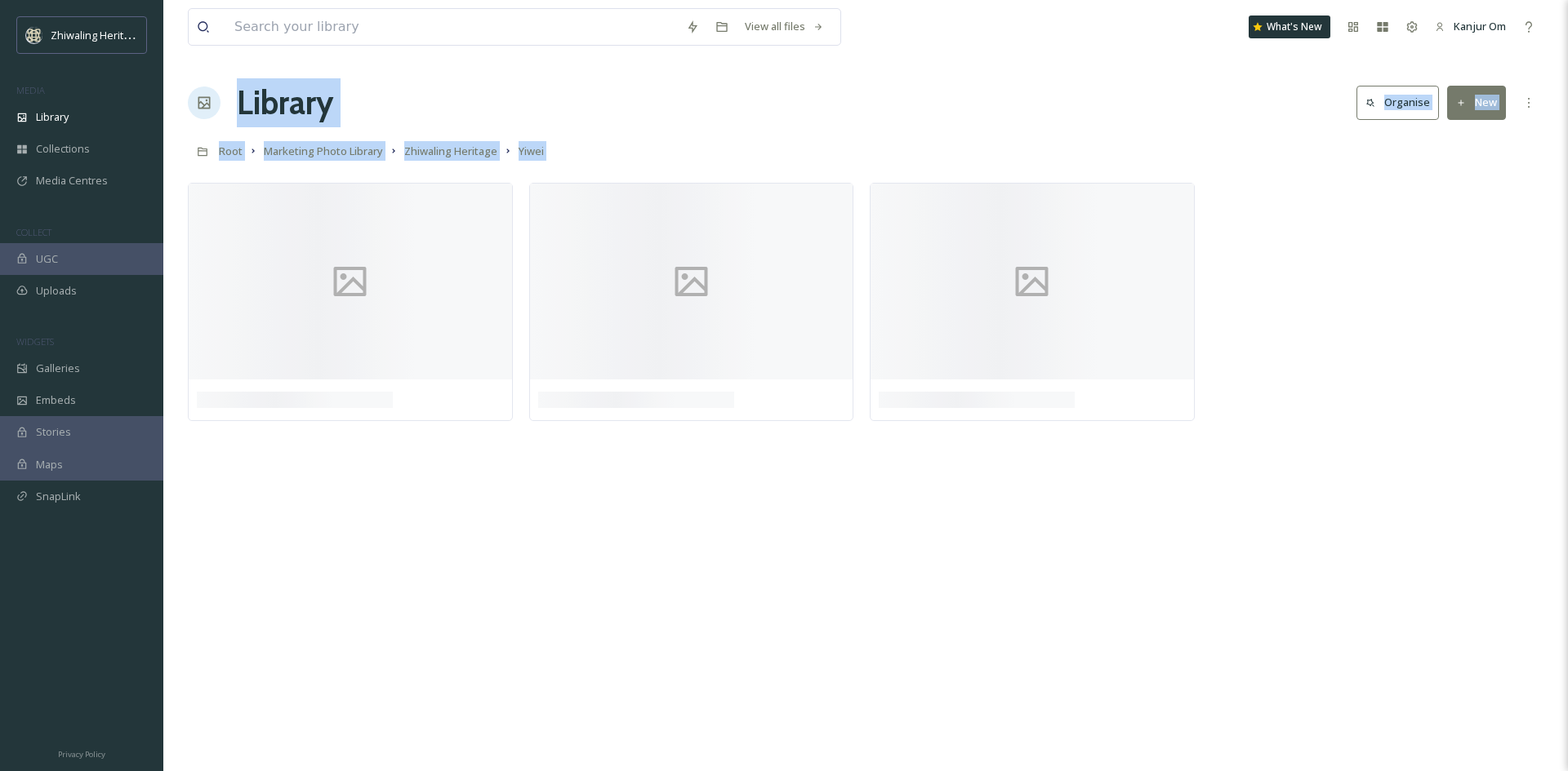
click at [1113, 515] on div "View all files What's New Kanjur Om Library Organise New Root Marketing Photo L…" at bounding box center [866, 385] width 1404 height 771
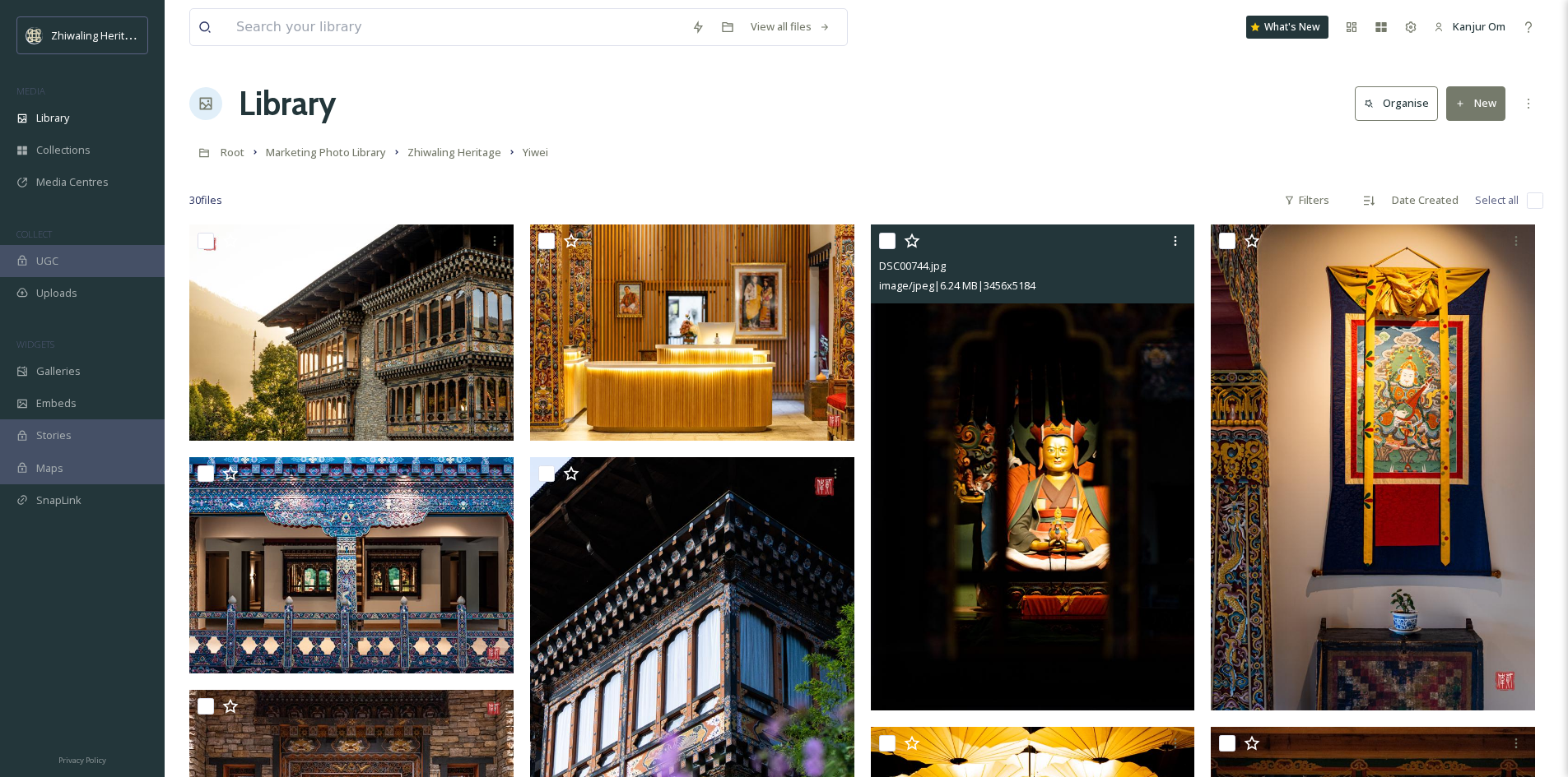
scroll to position [329, 0]
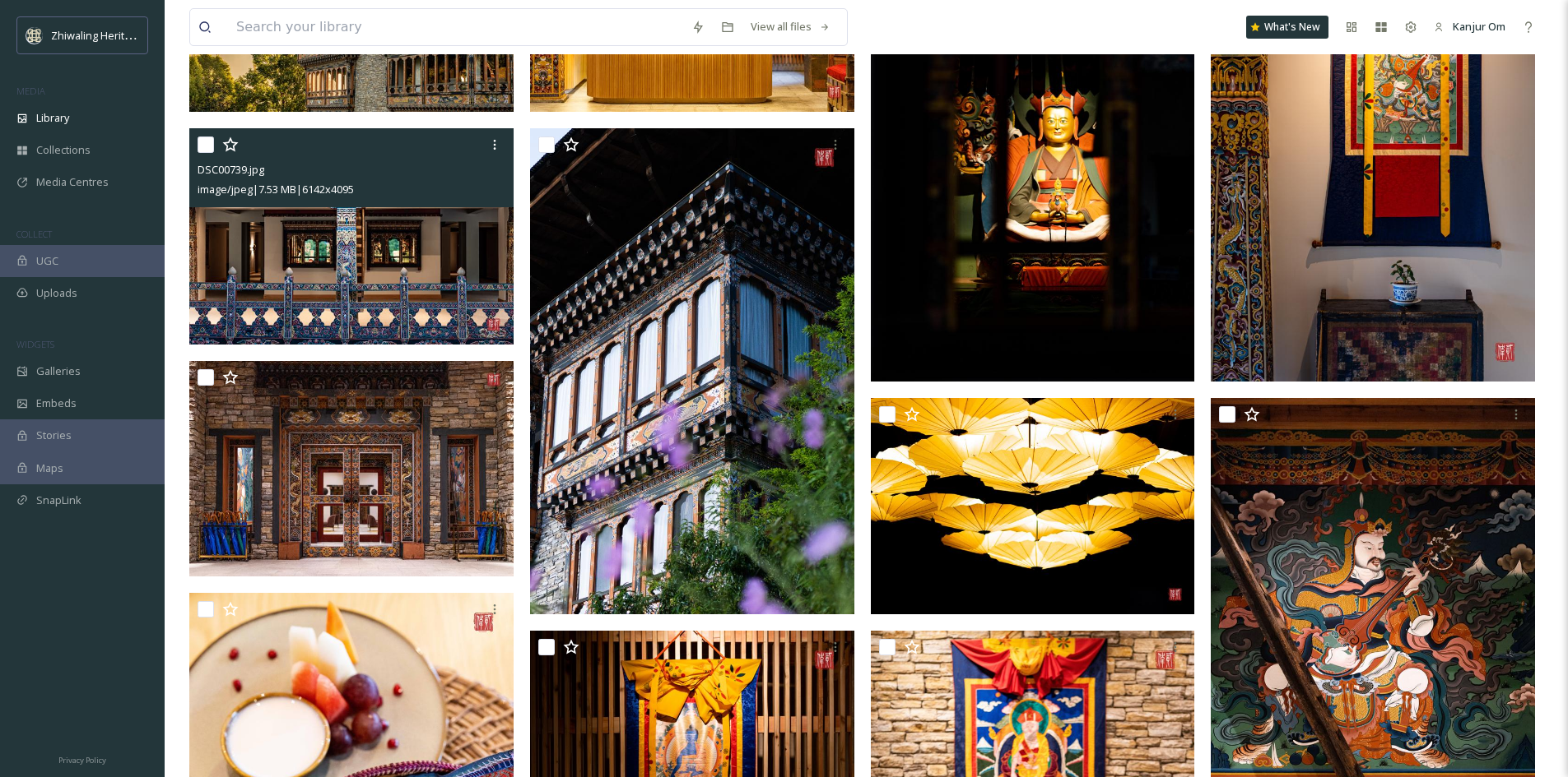
click at [347, 290] on img at bounding box center [352, 236] width 325 height 216
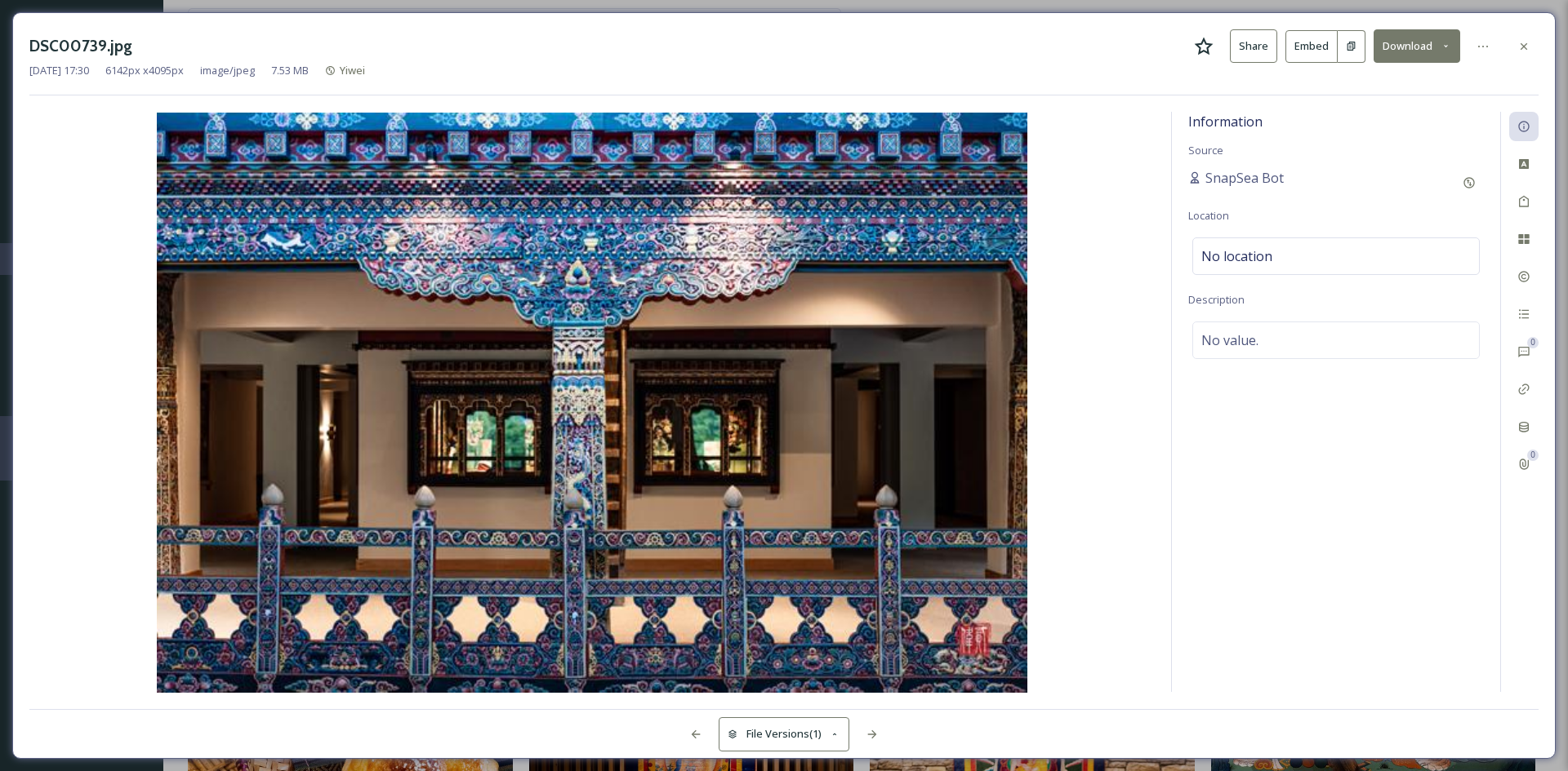
click at [1154, 472] on img at bounding box center [592, 402] width 1126 height 581
click at [1517, 47] on icon at bounding box center [1523, 46] width 13 height 13
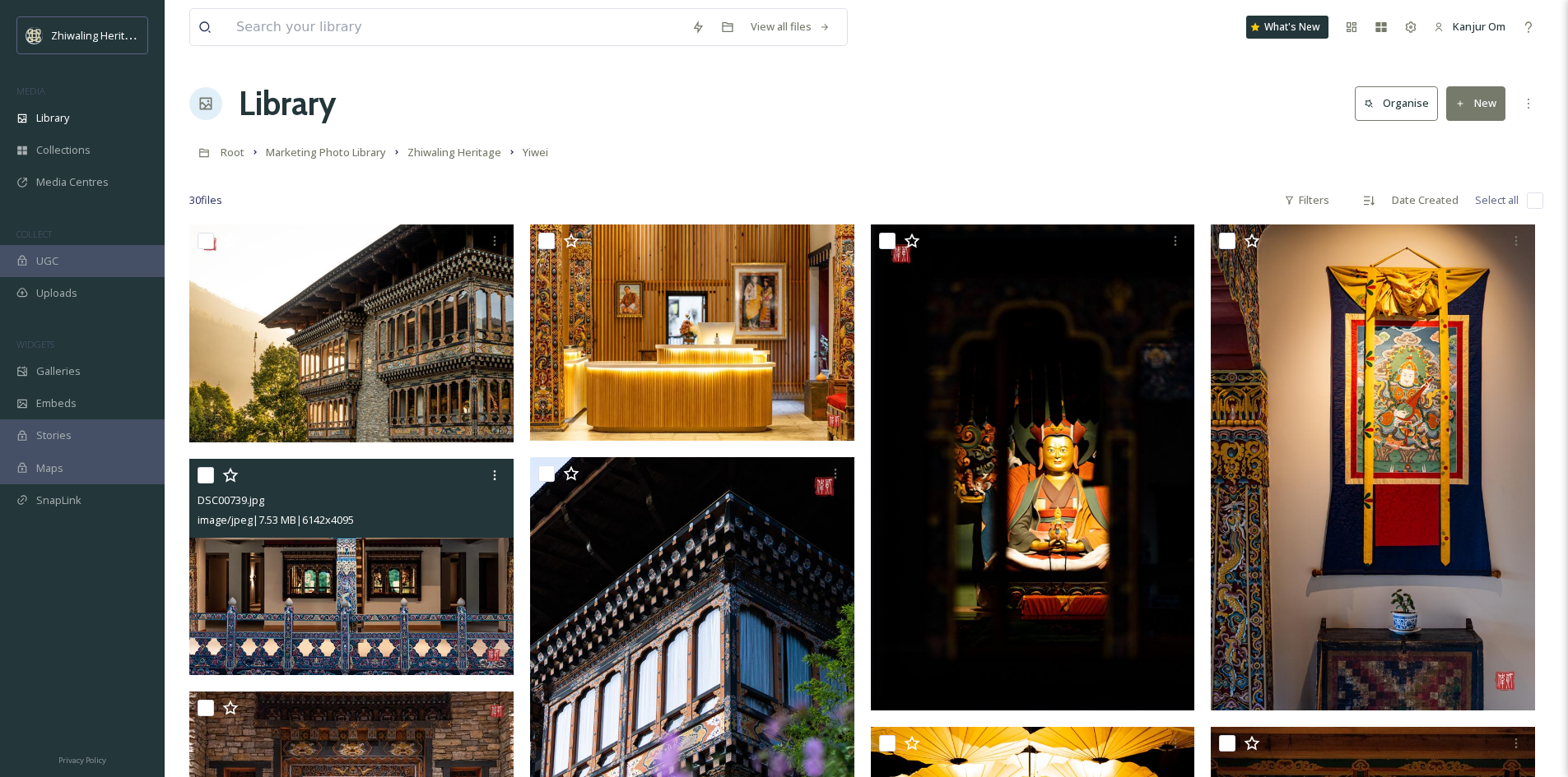
click at [809, 146] on div "Root Marketing Photo Library Zhiwaling Heritage Yiwei" at bounding box center [866, 153] width 1353 height 31
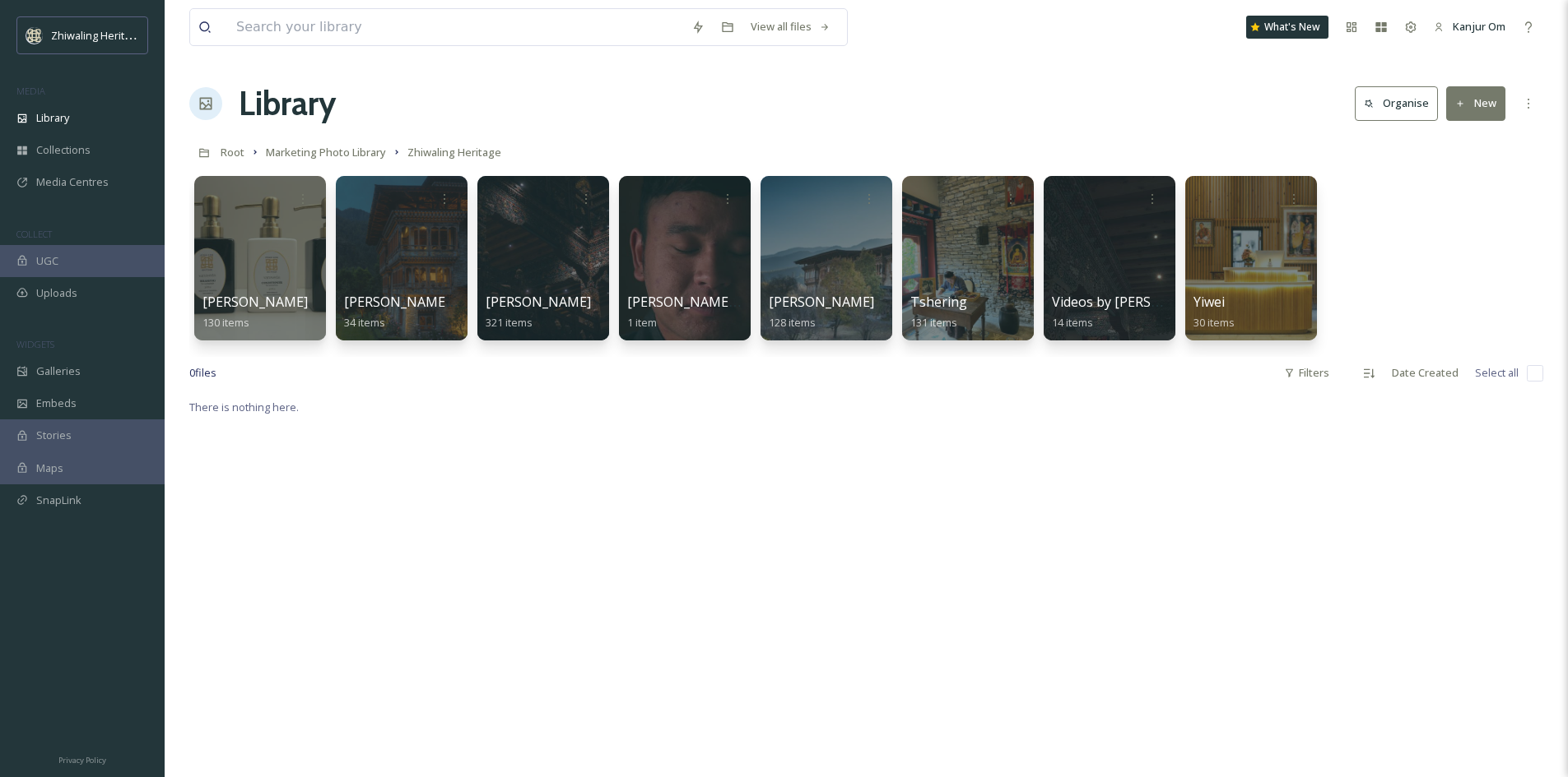
click at [1184, 128] on div "View all files What's New Kanjur Om Library Organise New Root Marketing Photo L…" at bounding box center [866, 587] width 1403 height 1175
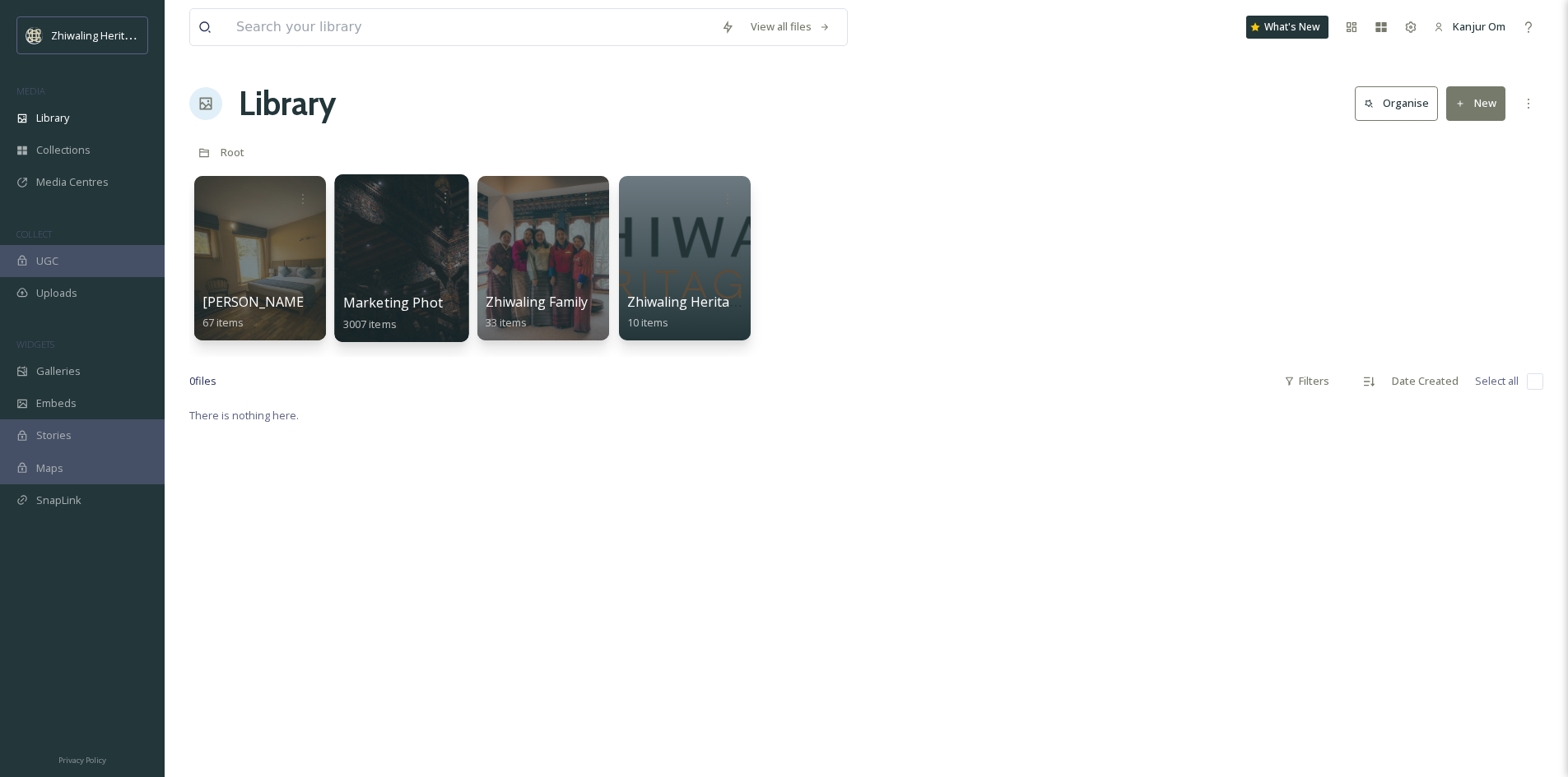
click at [416, 284] on div at bounding box center [401, 258] width 134 height 167
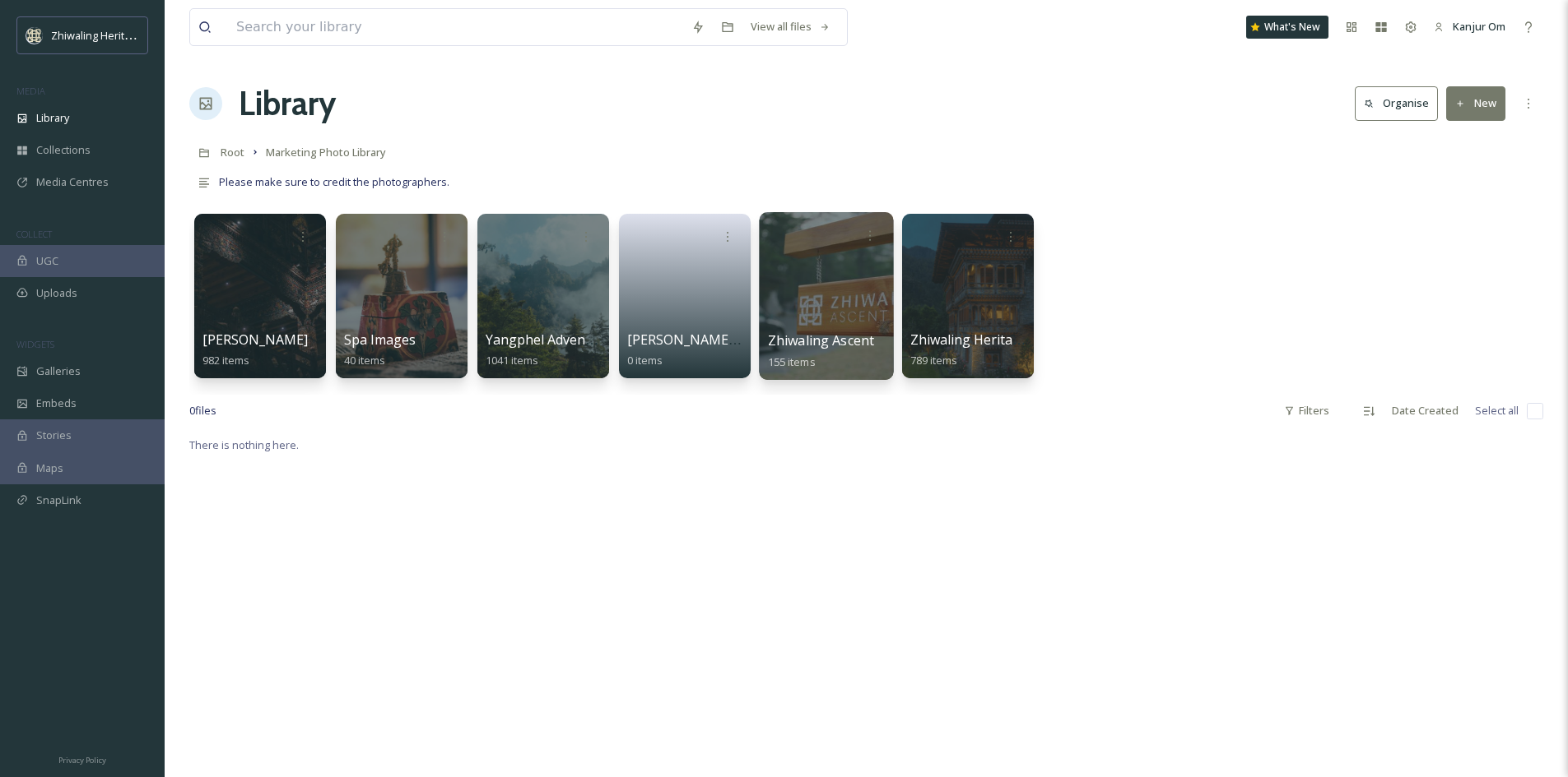
click at [786, 319] on div at bounding box center [825, 296] width 134 height 167
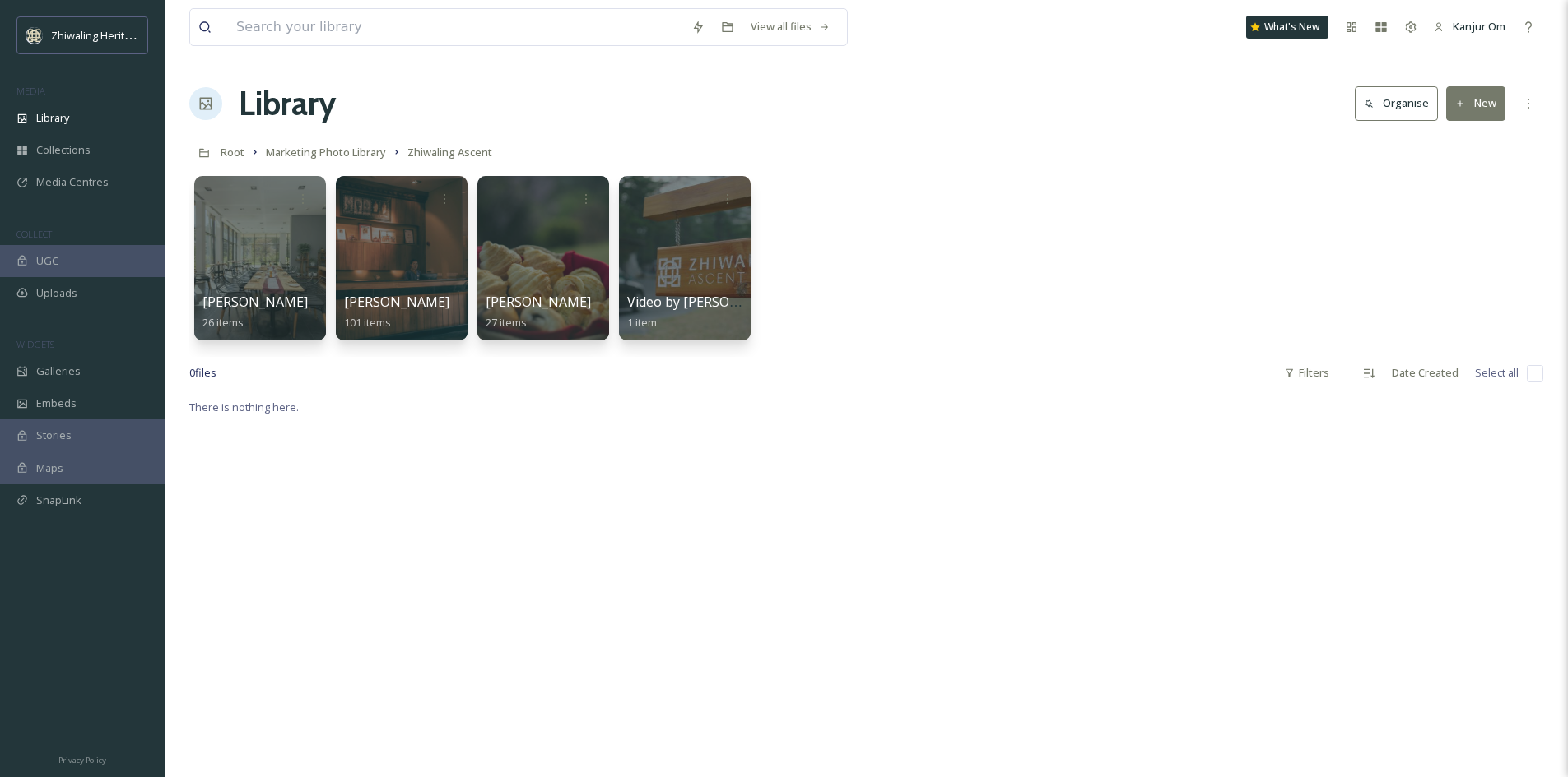
click at [933, 282] on div "Ambika 26 items Ben Glassco 101 items Sherab Dorji 27 items Video by Sherab Dor…" at bounding box center [866, 262] width 1353 height 189
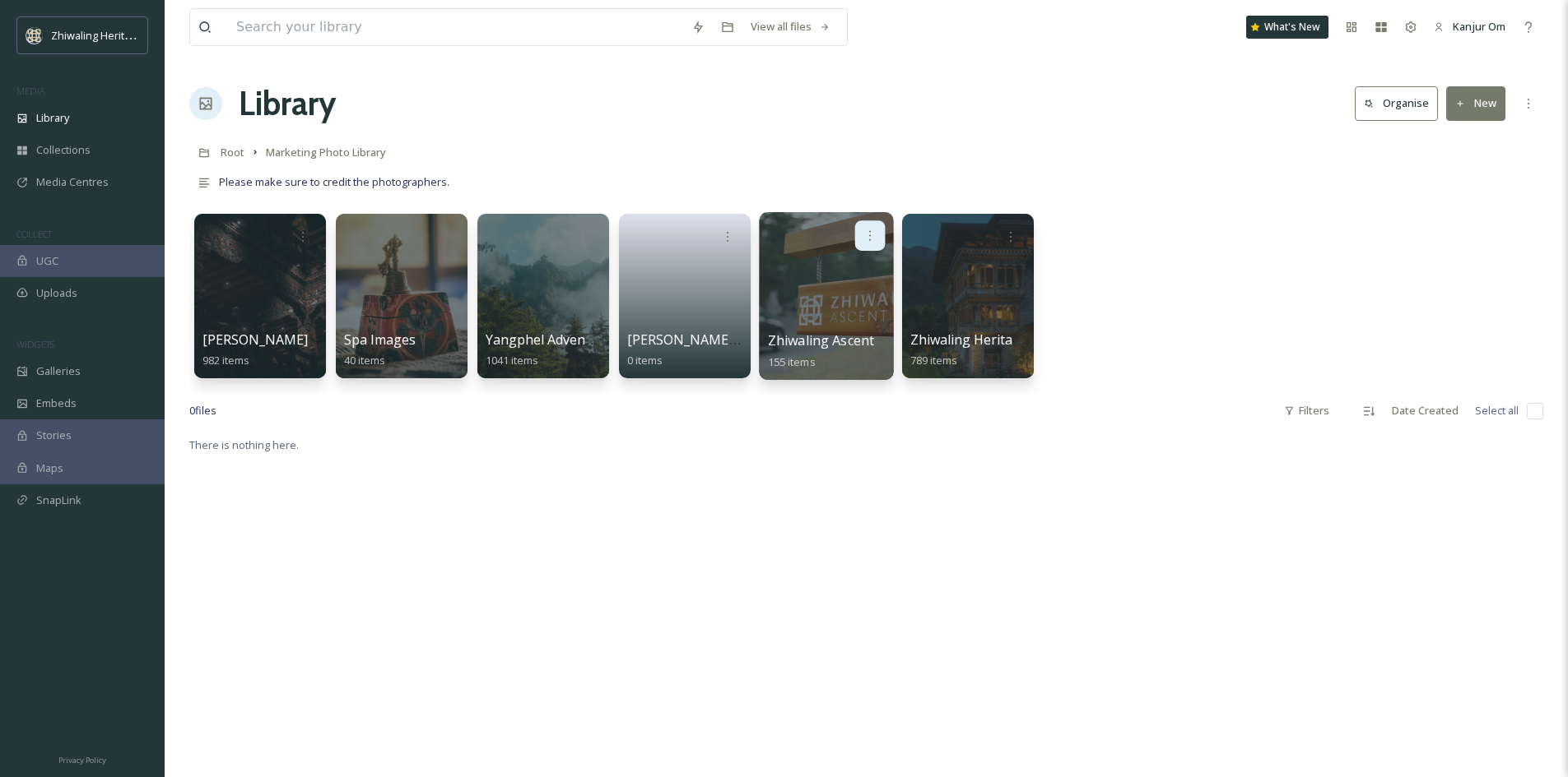
click at [870, 233] on icon at bounding box center [869, 235] width 13 height 13
click at [852, 273] on span "Edit / Share" at bounding box center [830, 272] width 58 height 17
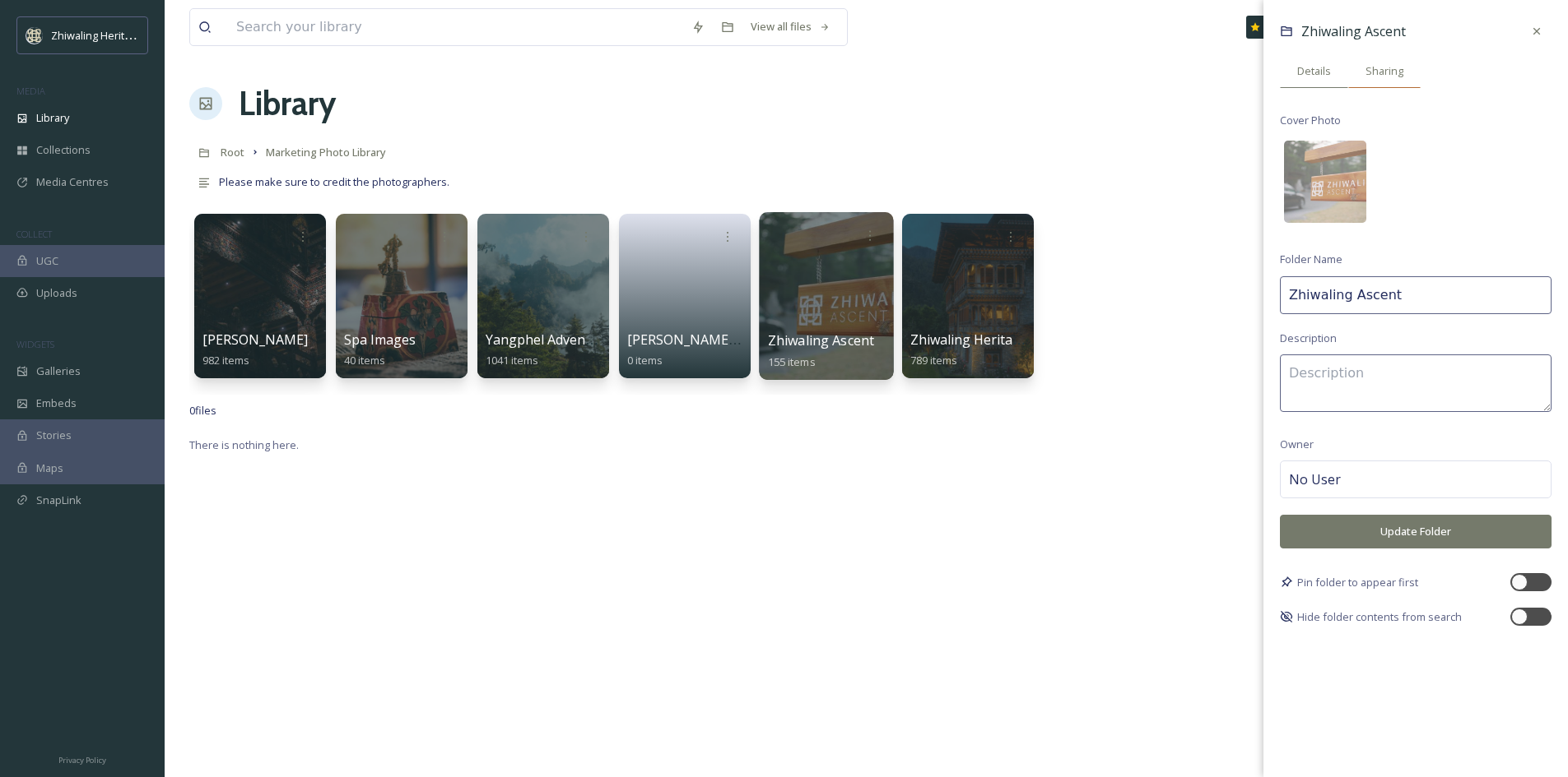
click at [1382, 69] on span "Sharing" at bounding box center [1384, 72] width 38 height 16
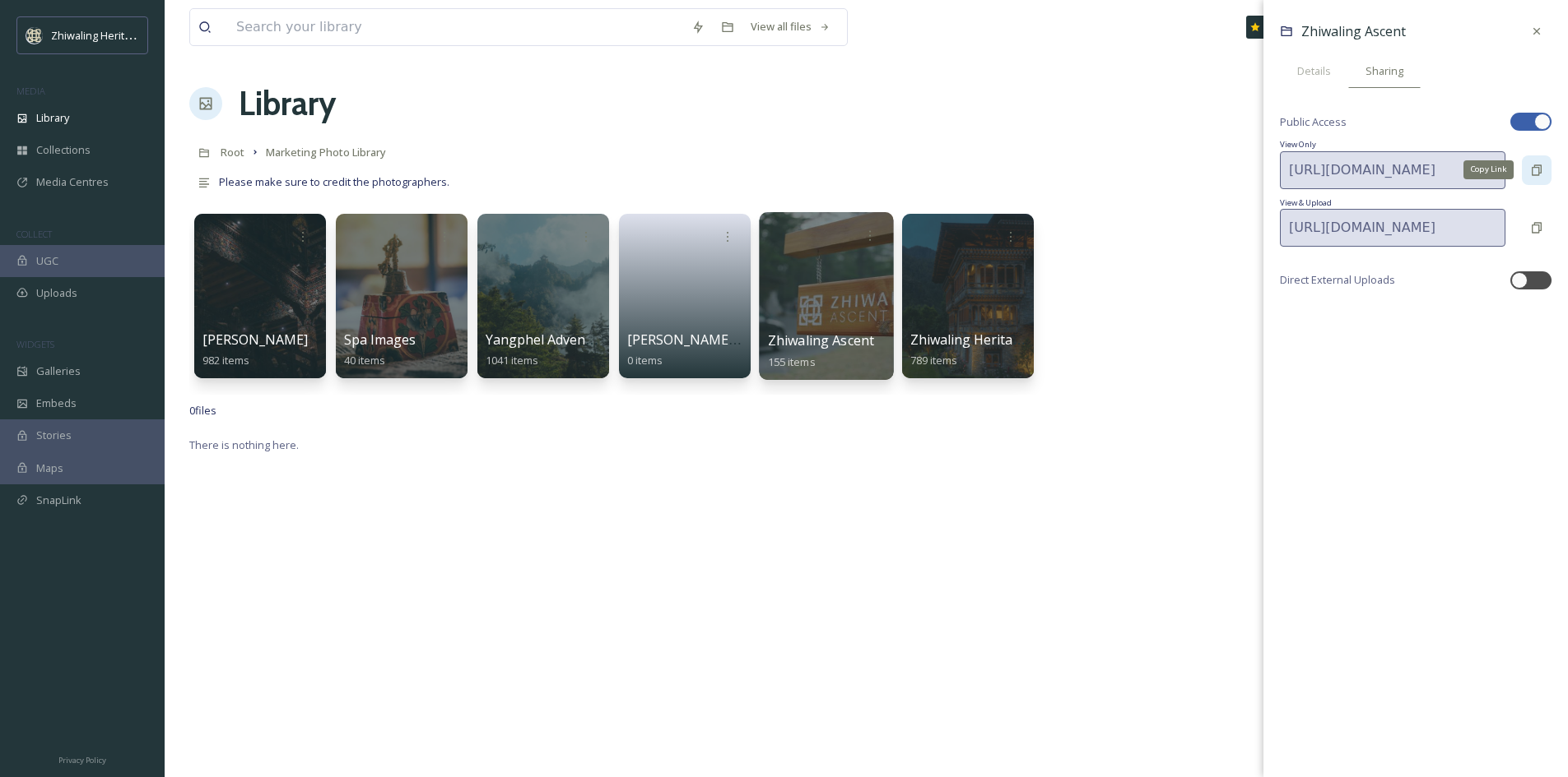
click at [1534, 167] on icon at bounding box center [1536, 170] width 13 height 13
click at [939, 332] on span "Zhiwaling Heritage" at bounding box center [969, 340] width 120 height 18
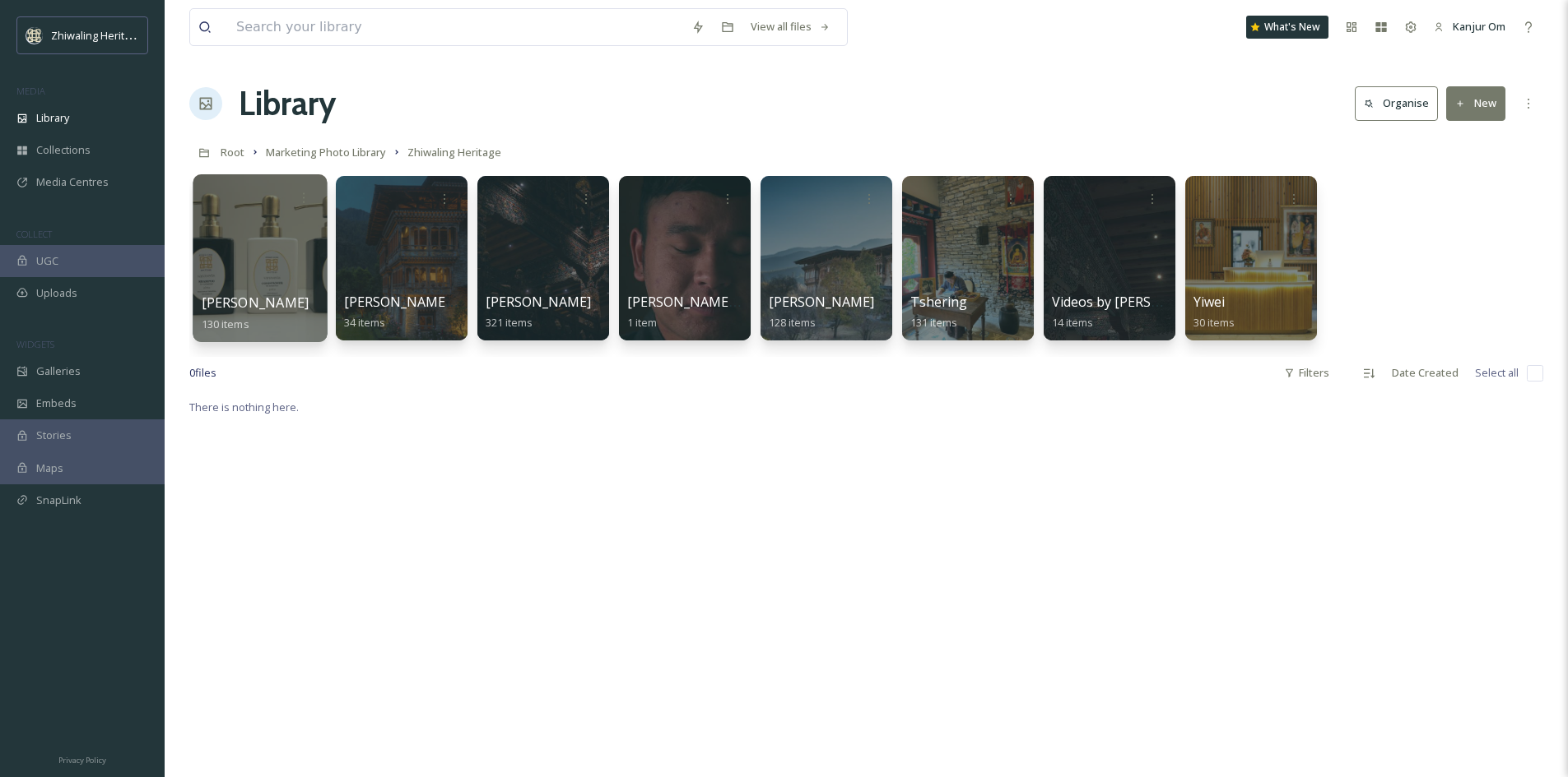
click at [277, 282] on div at bounding box center [260, 258] width 134 height 167
click at [293, 196] on div at bounding box center [304, 197] width 31 height 31
click at [279, 236] on span "Edit / Share" at bounding box center [264, 234] width 58 height 17
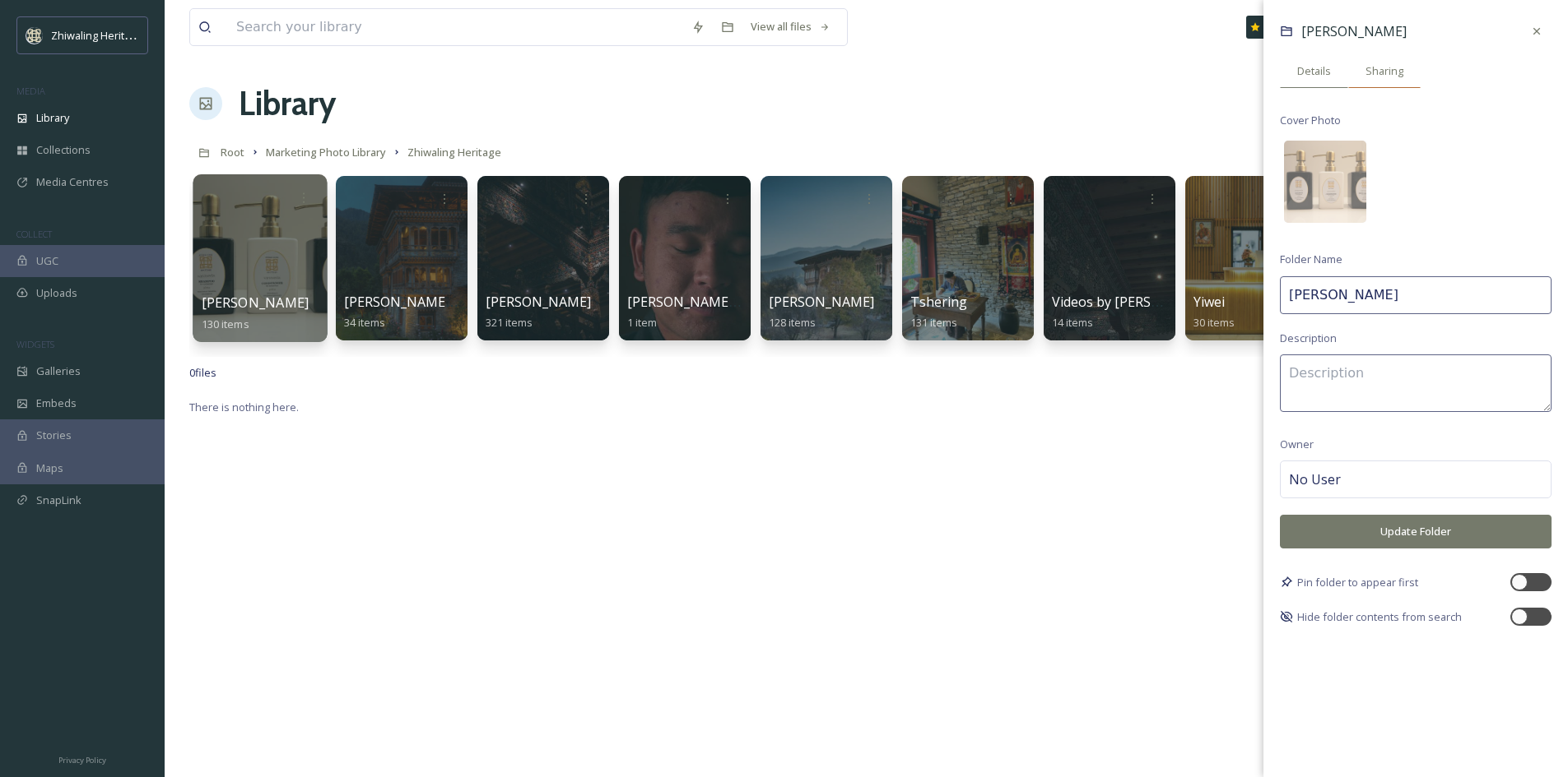
click at [1390, 70] on span "Sharing" at bounding box center [1384, 72] width 38 height 16
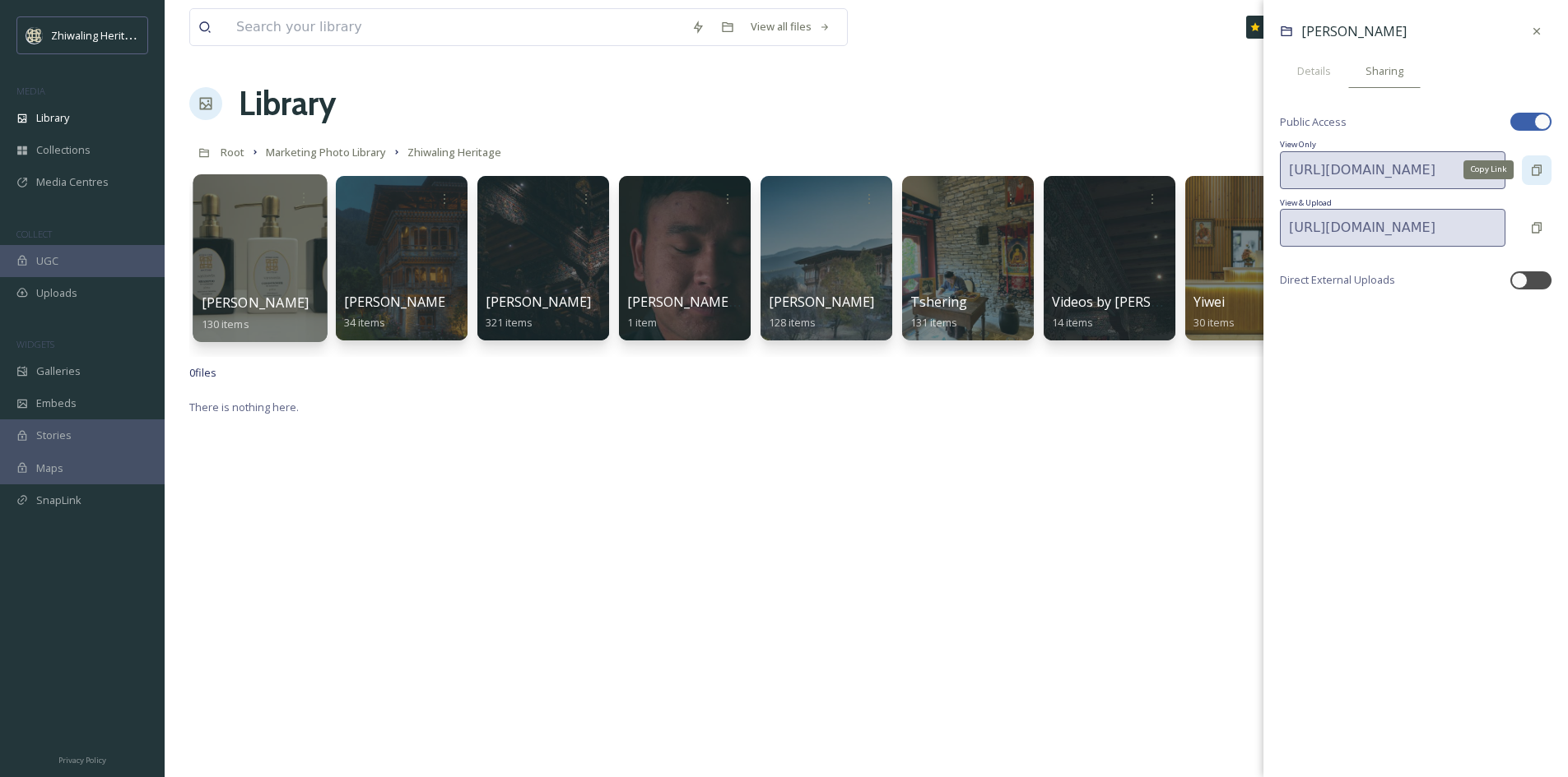
click at [1535, 174] on icon at bounding box center [1536, 170] width 13 height 13
click at [1540, 169] on icon at bounding box center [1536, 170] width 13 height 13
click at [1545, 36] on div at bounding box center [1537, 31] width 30 height 30
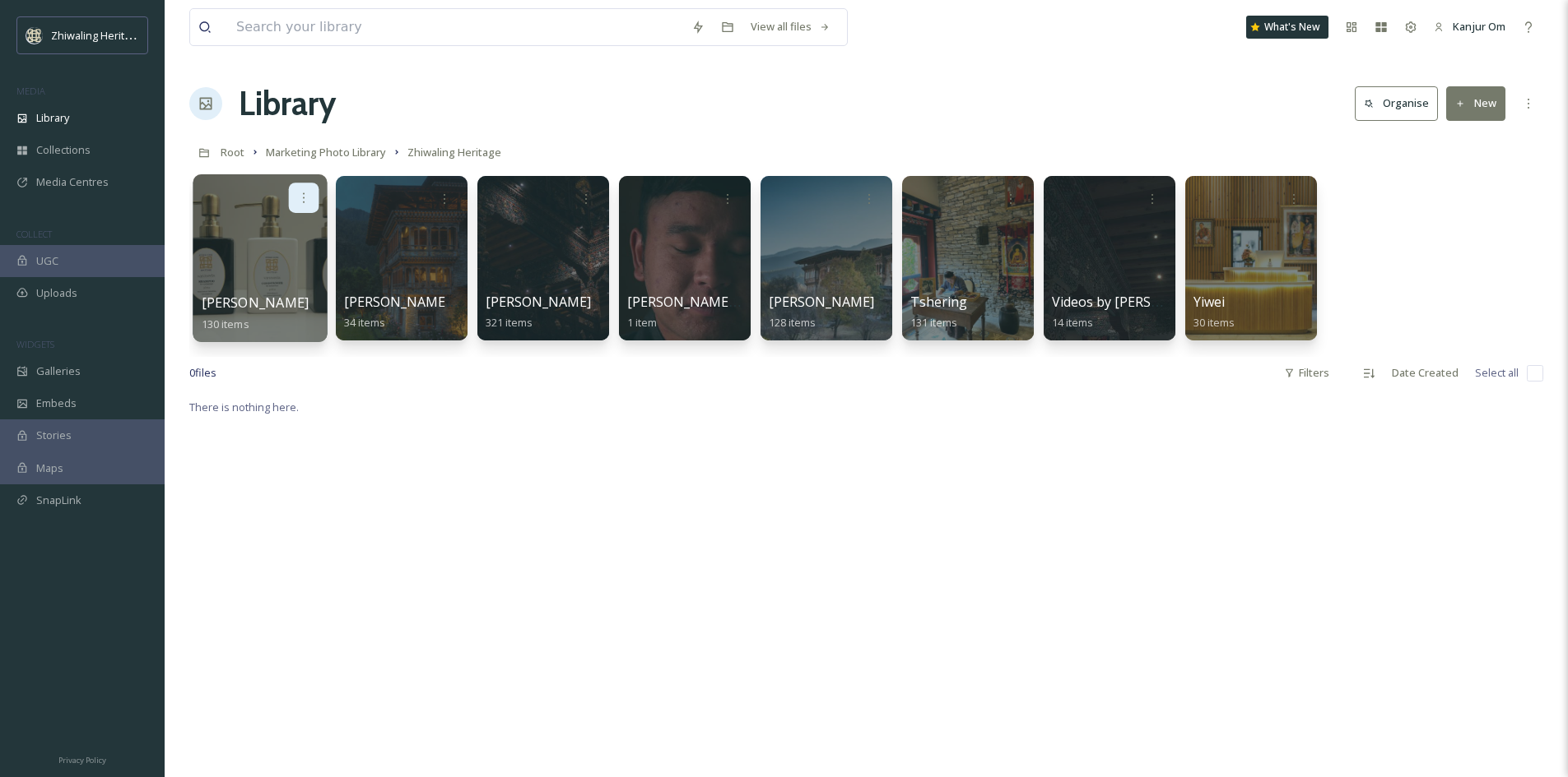
click at [306, 190] on div at bounding box center [304, 197] width 31 height 31
click at [291, 227] on span "Edit / Share" at bounding box center [264, 234] width 58 height 17
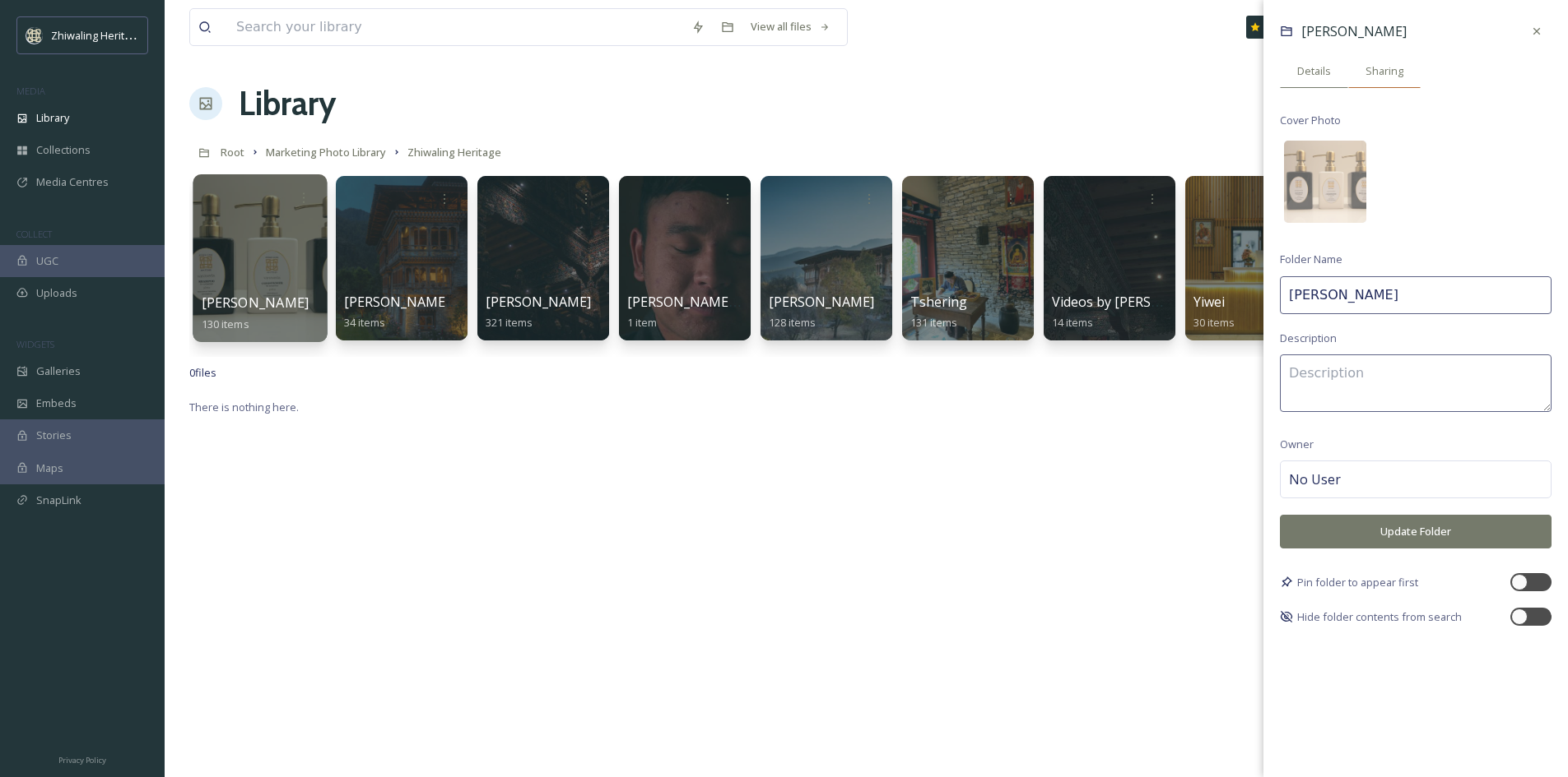
click at [1366, 57] on div "Sharing" at bounding box center [1384, 71] width 72 height 34
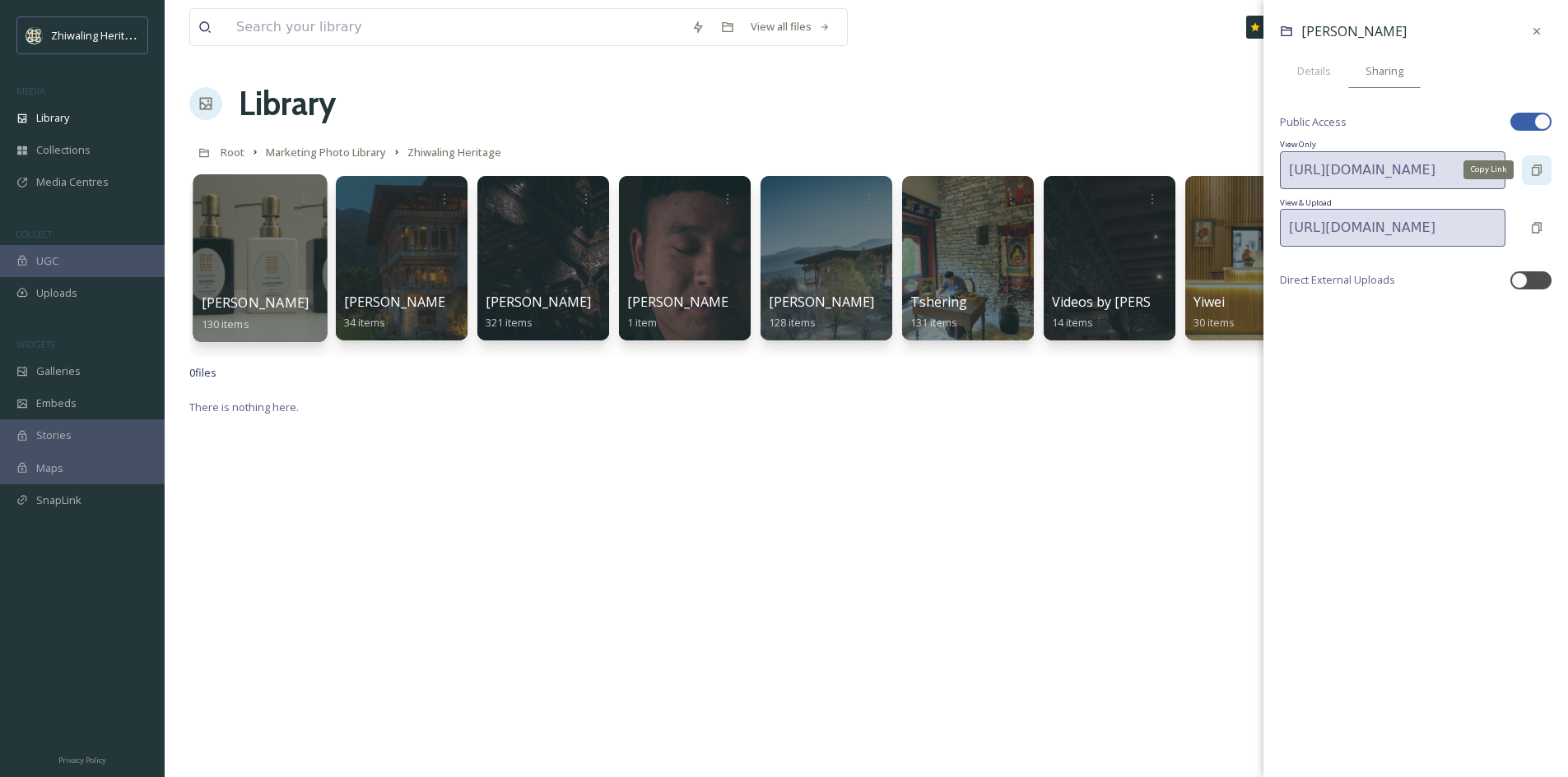
click at [1536, 170] on icon at bounding box center [1536, 170] width 13 height 13
click at [1092, 554] on div "There is nothing here." at bounding box center [866, 785] width 1353 height 777
